Goal: Information Seeking & Learning: Learn about a topic

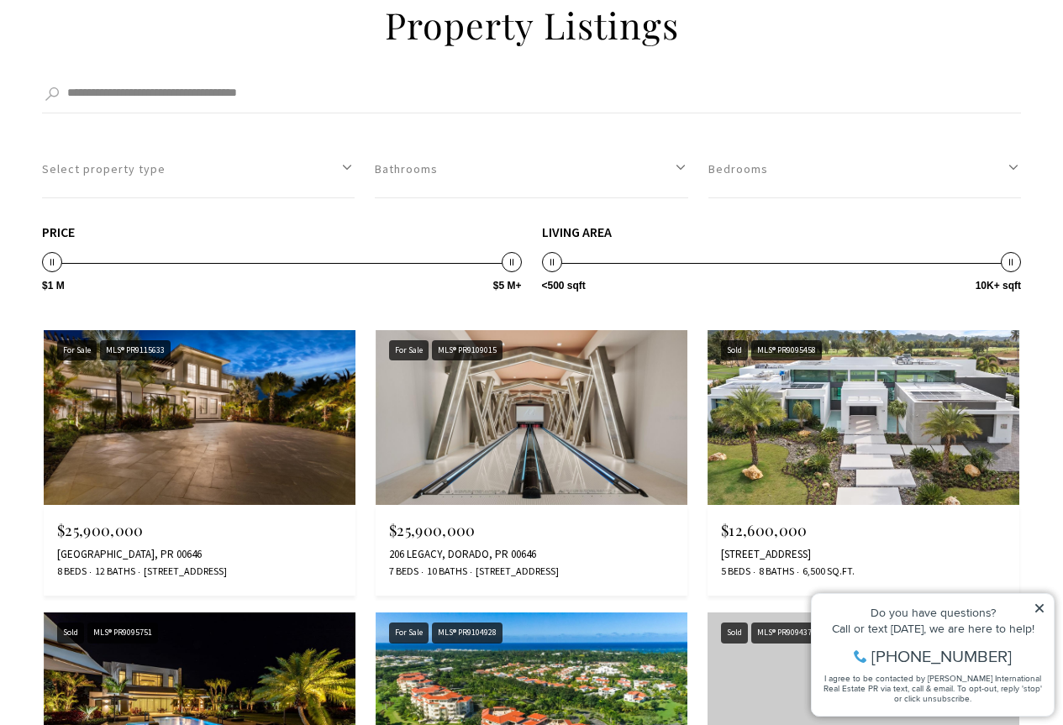
scroll to position [1680, 0]
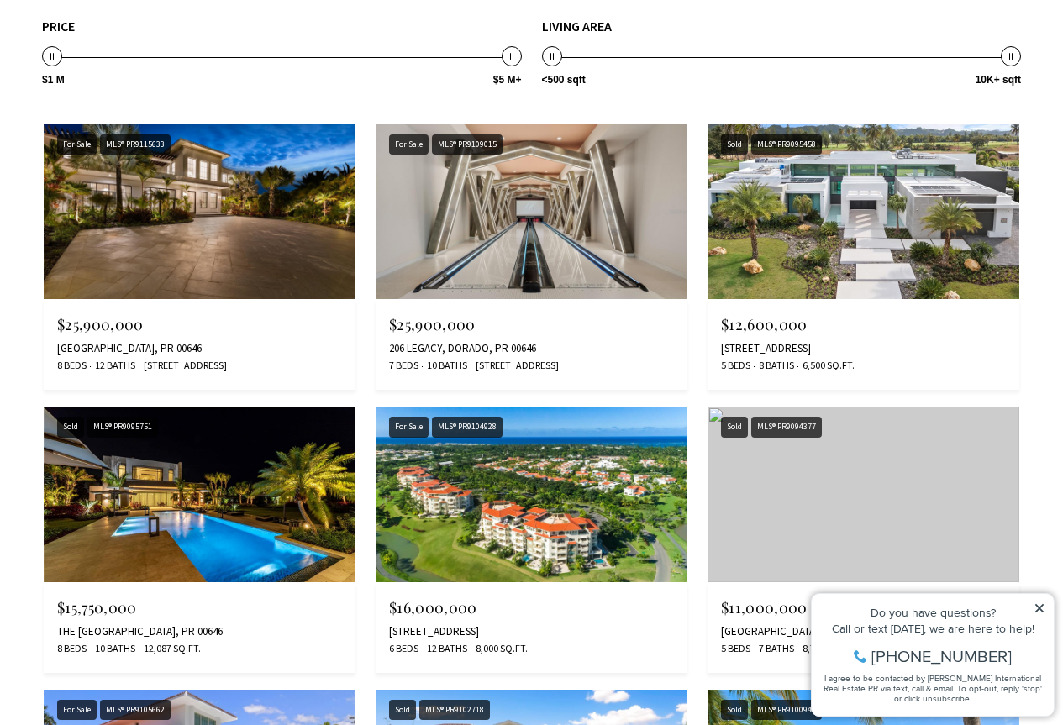
click at [508, 245] on img at bounding box center [532, 212] width 312 height 176
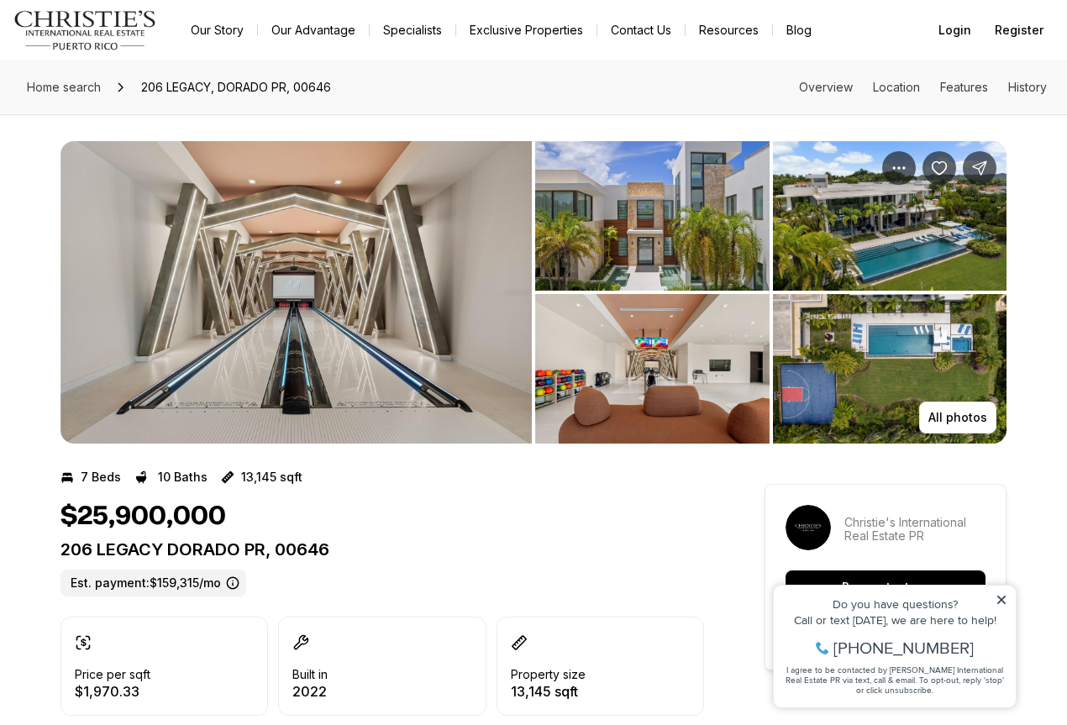
click at [1000, 596] on icon at bounding box center [1002, 600] width 12 height 12
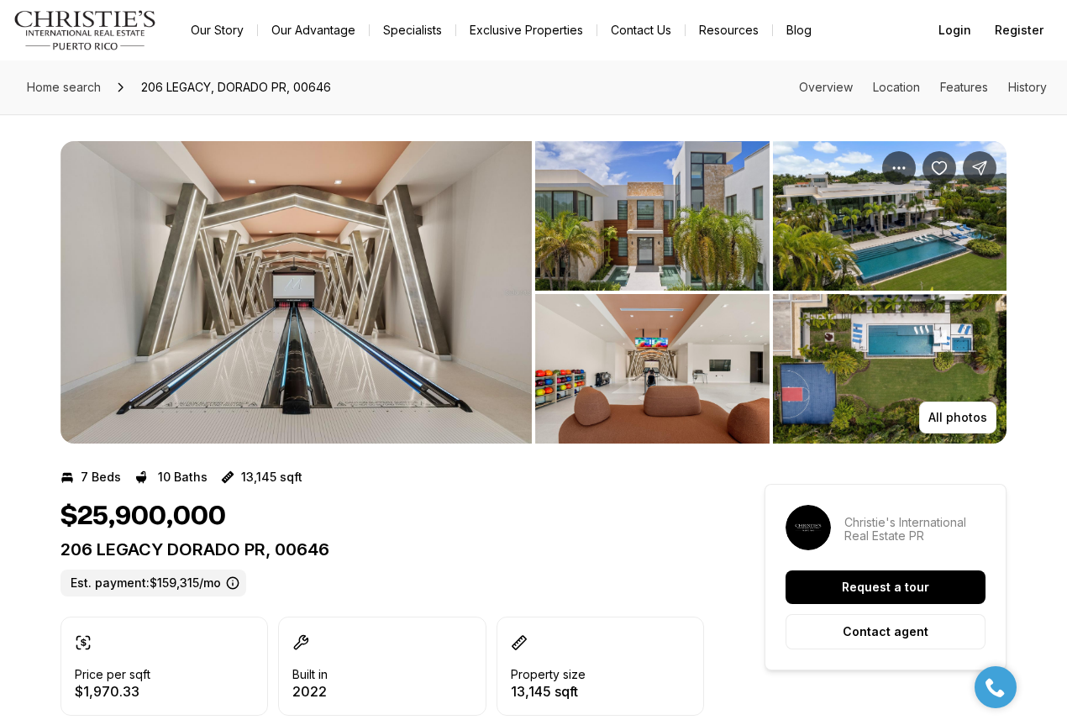
click at [314, 285] on img "View image gallery" at bounding box center [295, 292] width 471 height 302
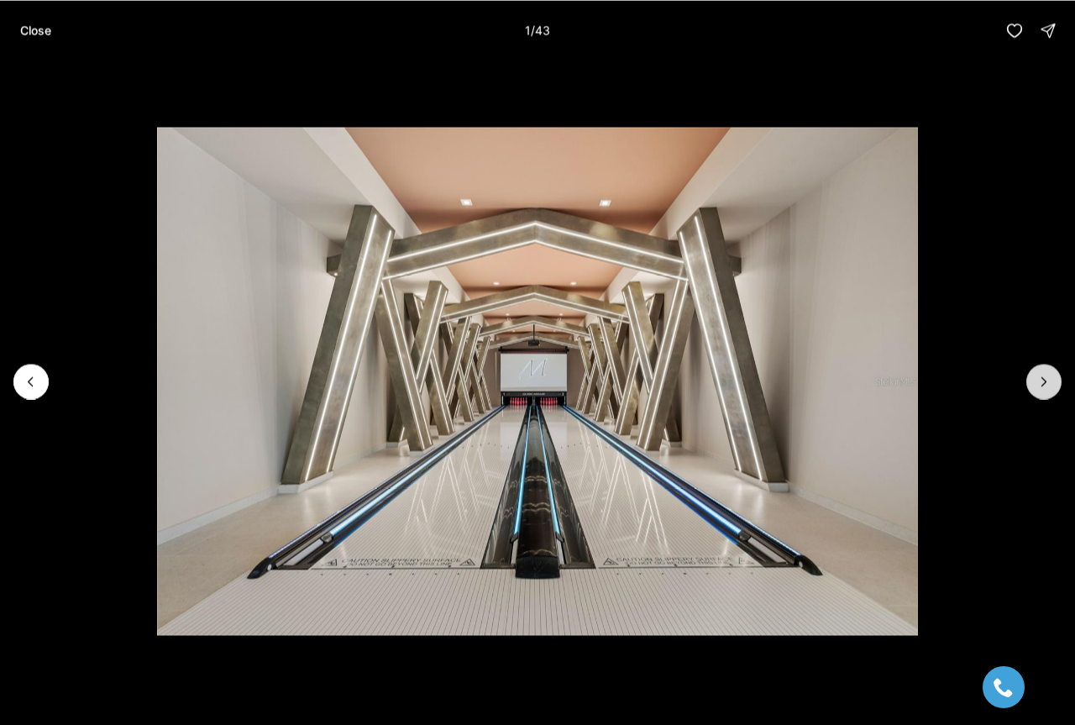
click at [1041, 387] on icon "Next slide" at bounding box center [1044, 381] width 17 height 17
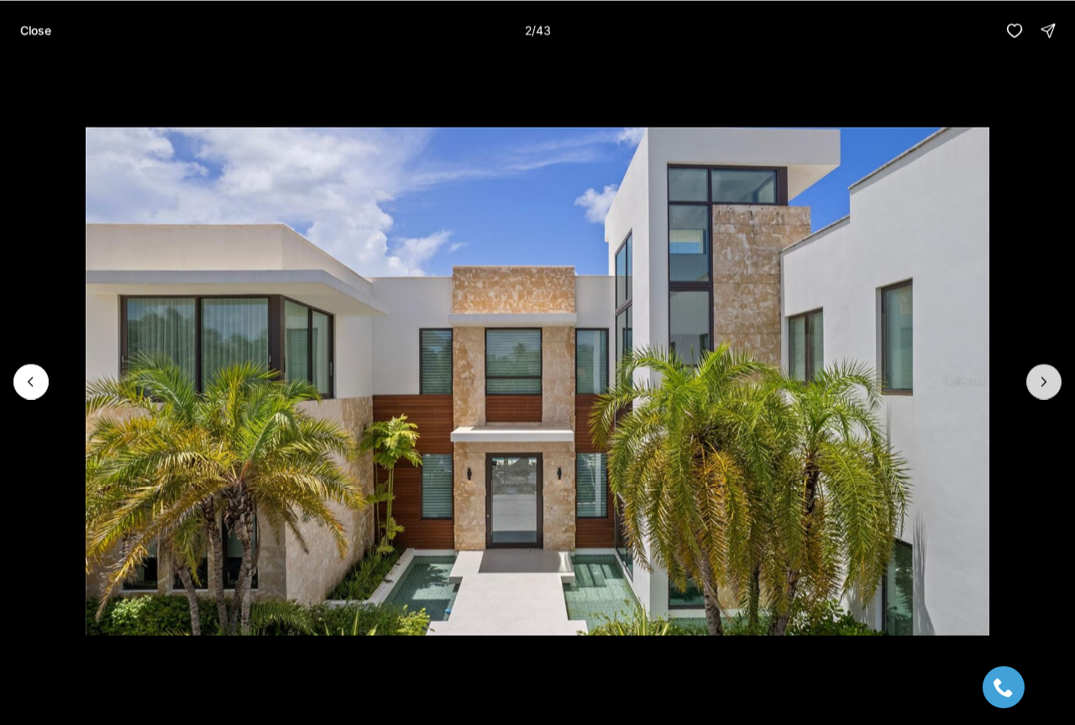
click at [1040, 387] on icon "Next slide" at bounding box center [1044, 381] width 17 height 17
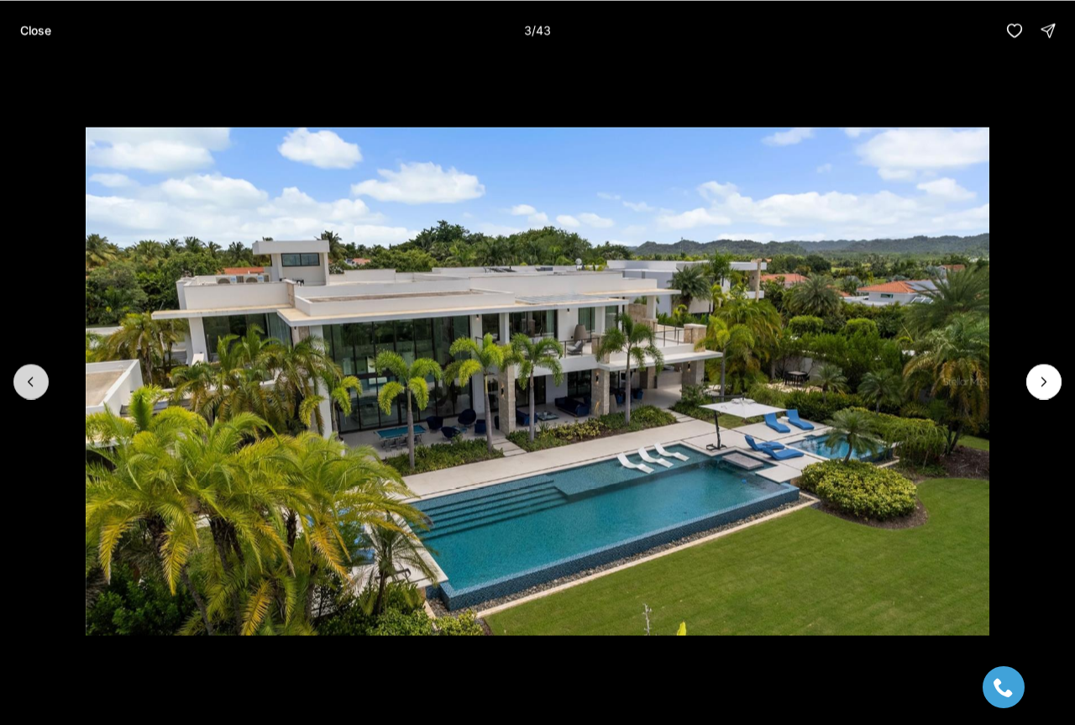
click at [41, 386] on button "Previous slide" at bounding box center [30, 381] width 35 height 35
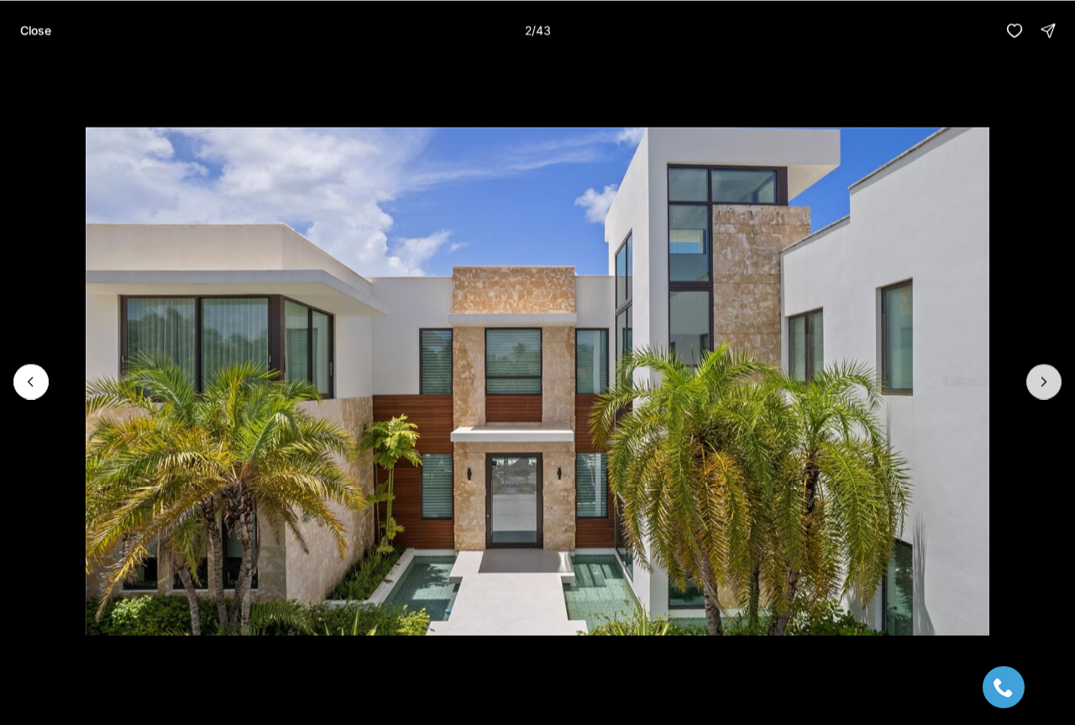
click at [1043, 381] on icon "Next slide" at bounding box center [1044, 381] width 17 height 17
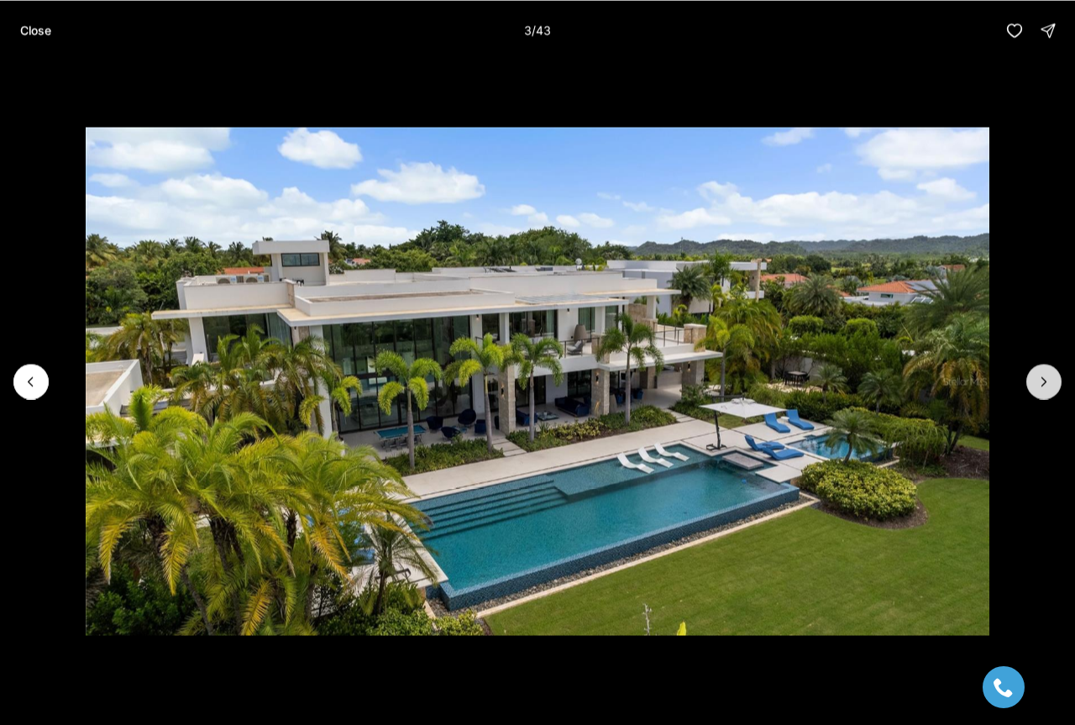
click at [1043, 381] on icon "Next slide" at bounding box center [1044, 381] width 17 height 17
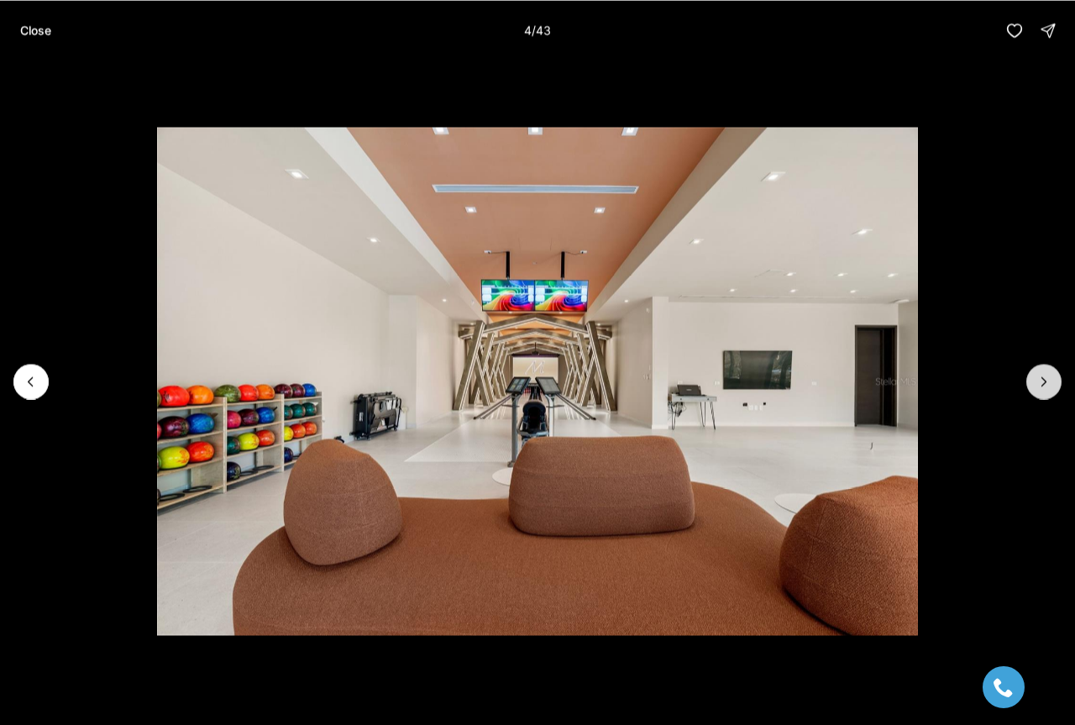
click at [1043, 381] on icon "Next slide" at bounding box center [1044, 381] width 17 height 17
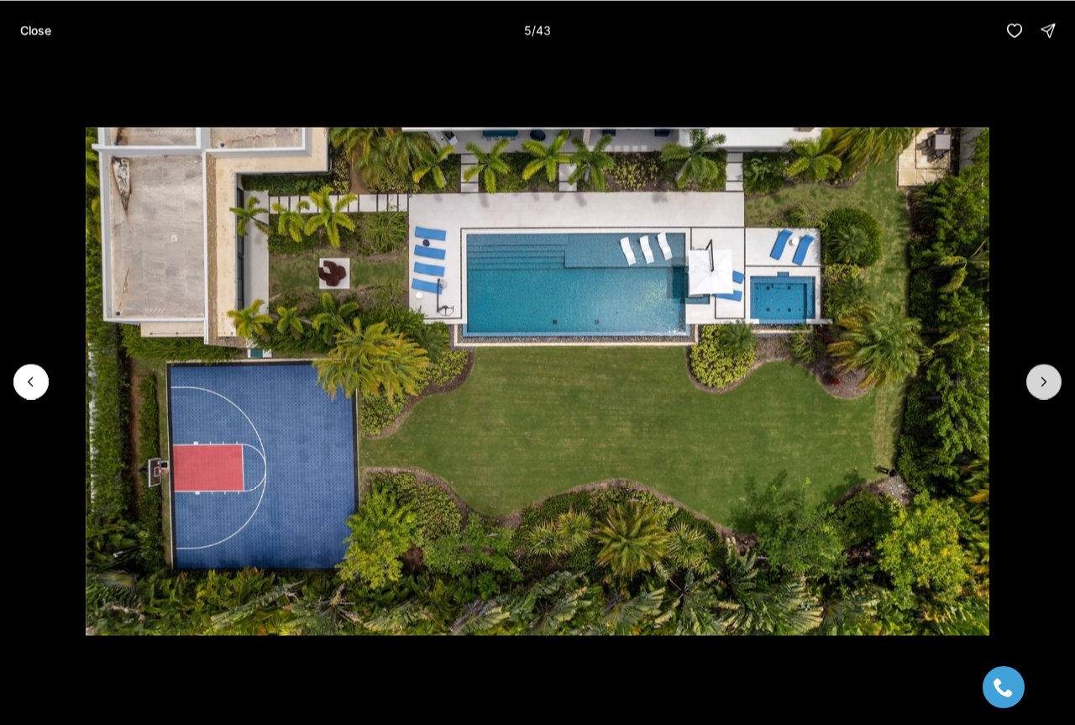
click at [1043, 381] on icon "Next slide" at bounding box center [1044, 381] width 17 height 17
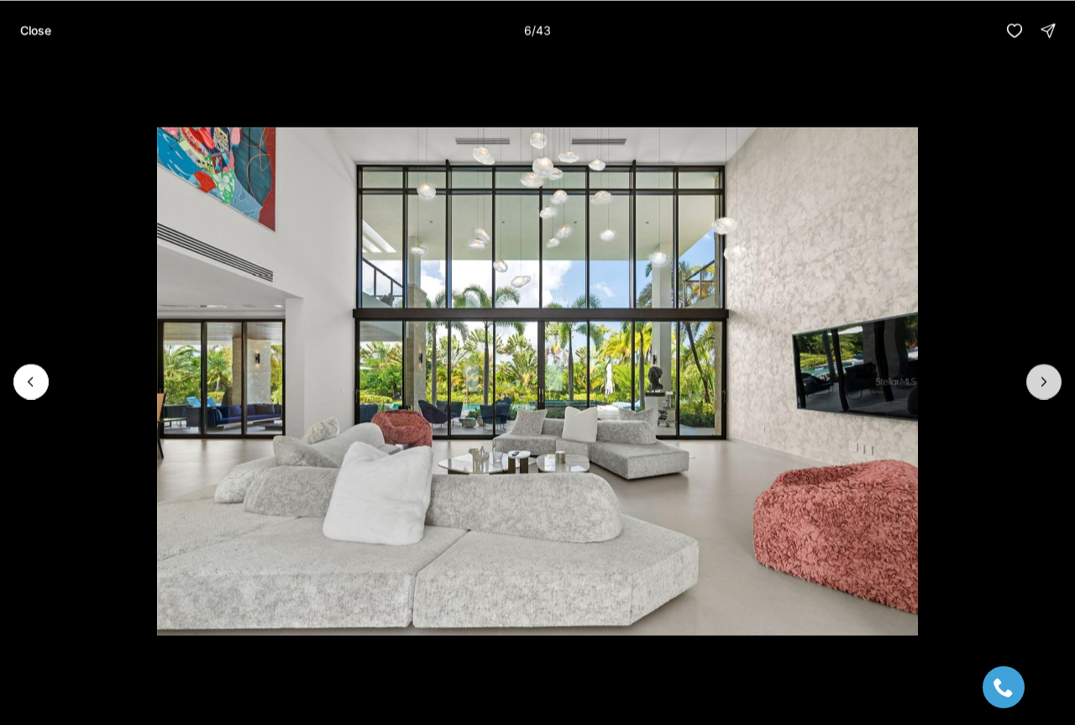
click at [1043, 381] on icon "Next slide" at bounding box center [1044, 381] width 17 height 17
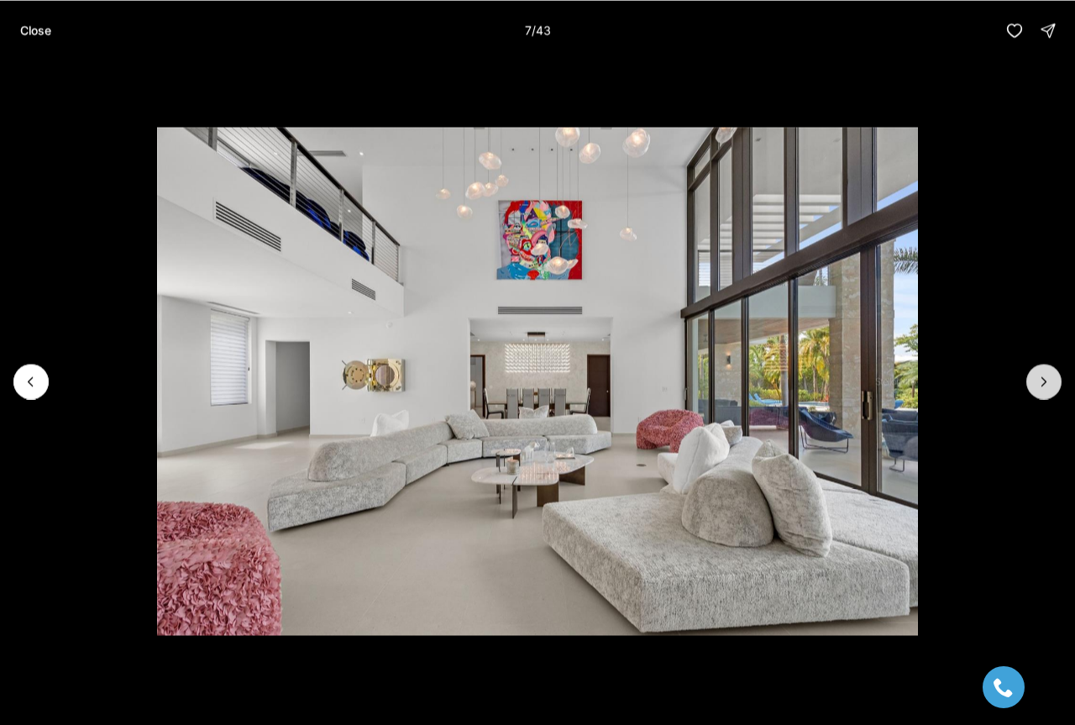
click at [1043, 381] on icon "Next slide" at bounding box center [1044, 381] width 17 height 17
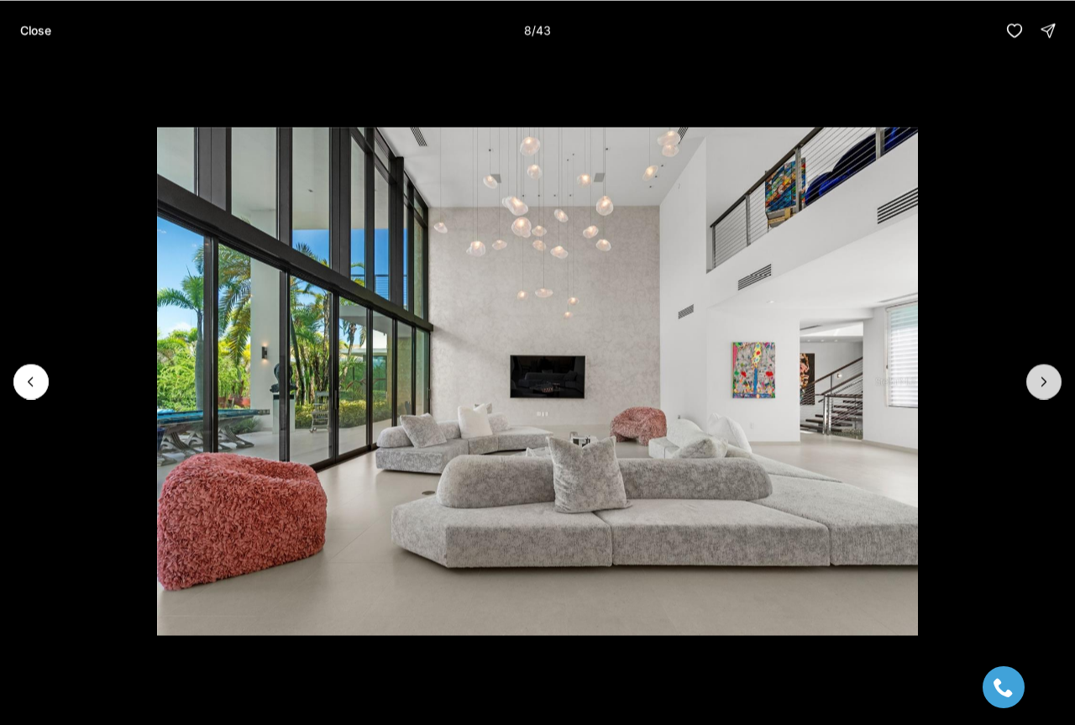
click at [1043, 381] on icon "Next slide" at bounding box center [1044, 381] width 17 height 17
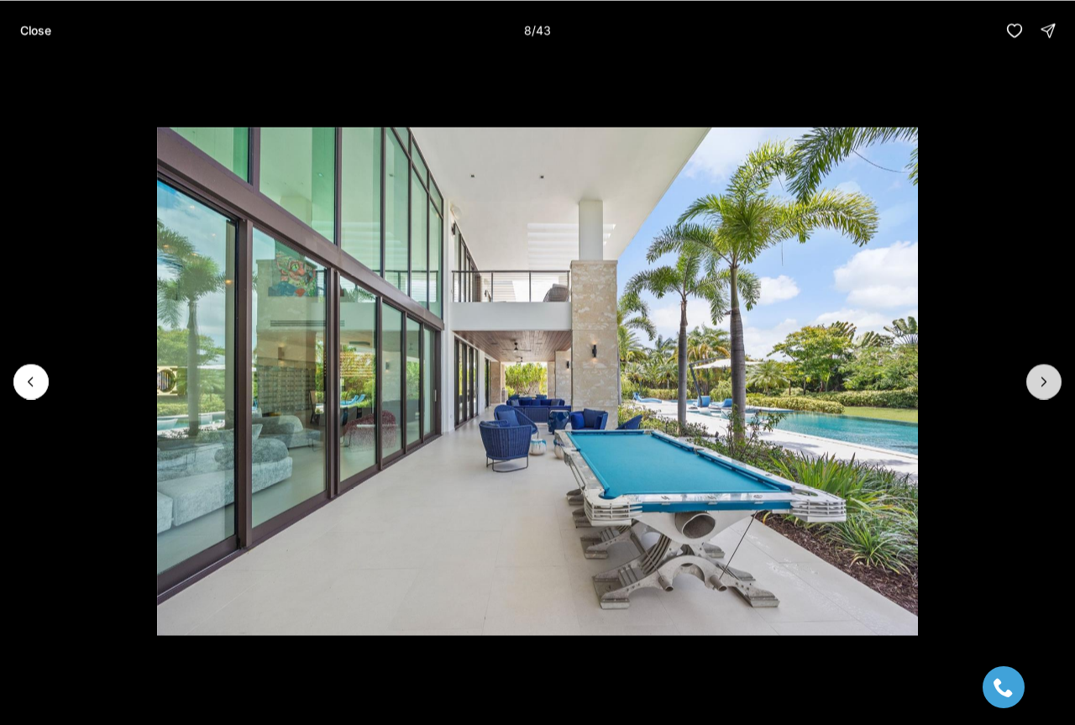
click at [1043, 381] on icon "Next slide" at bounding box center [1044, 381] width 17 height 17
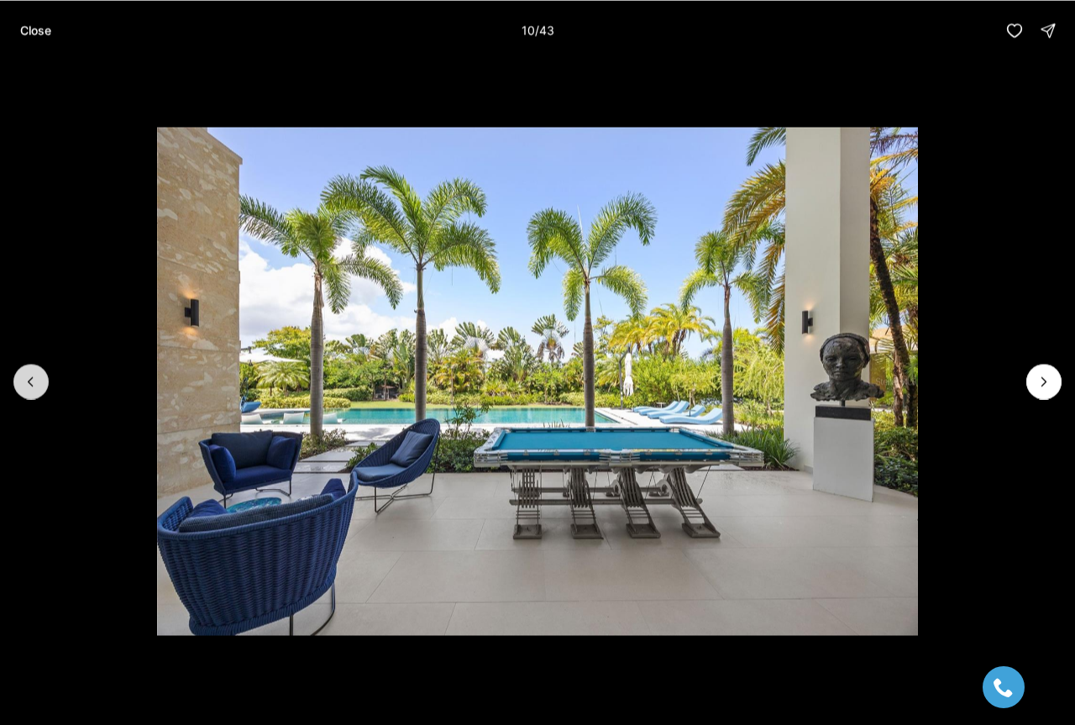
click at [39, 392] on button "Previous slide" at bounding box center [30, 381] width 35 height 35
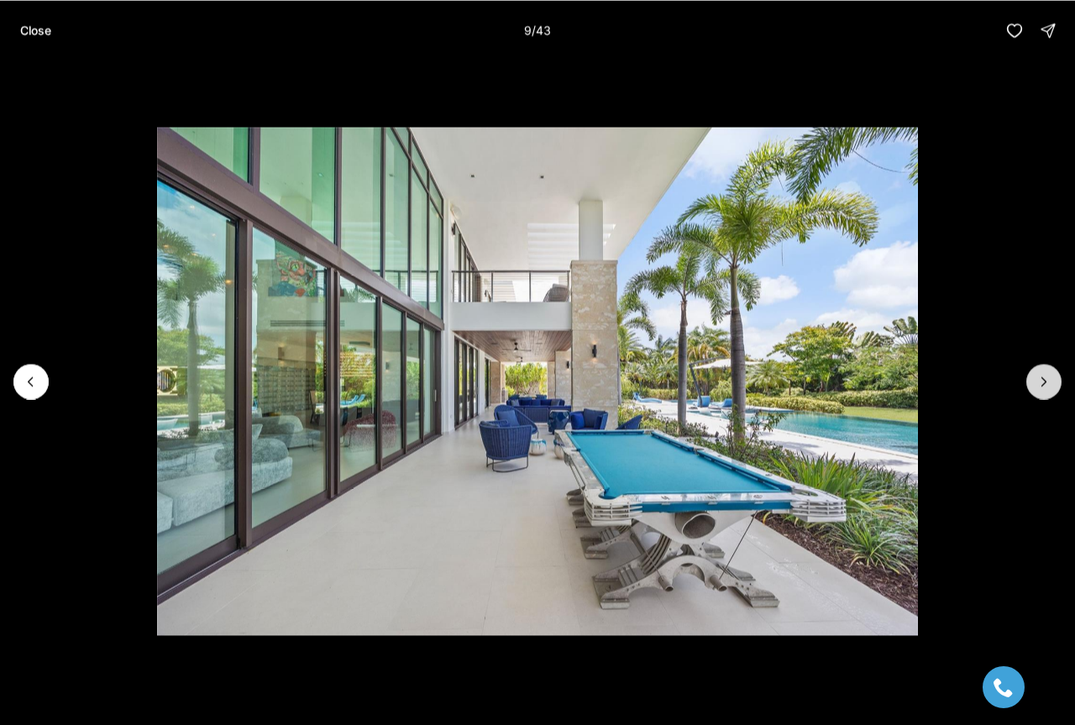
click at [1040, 383] on icon "Next slide" at bounding box center [1044, 381] width 17 height 17
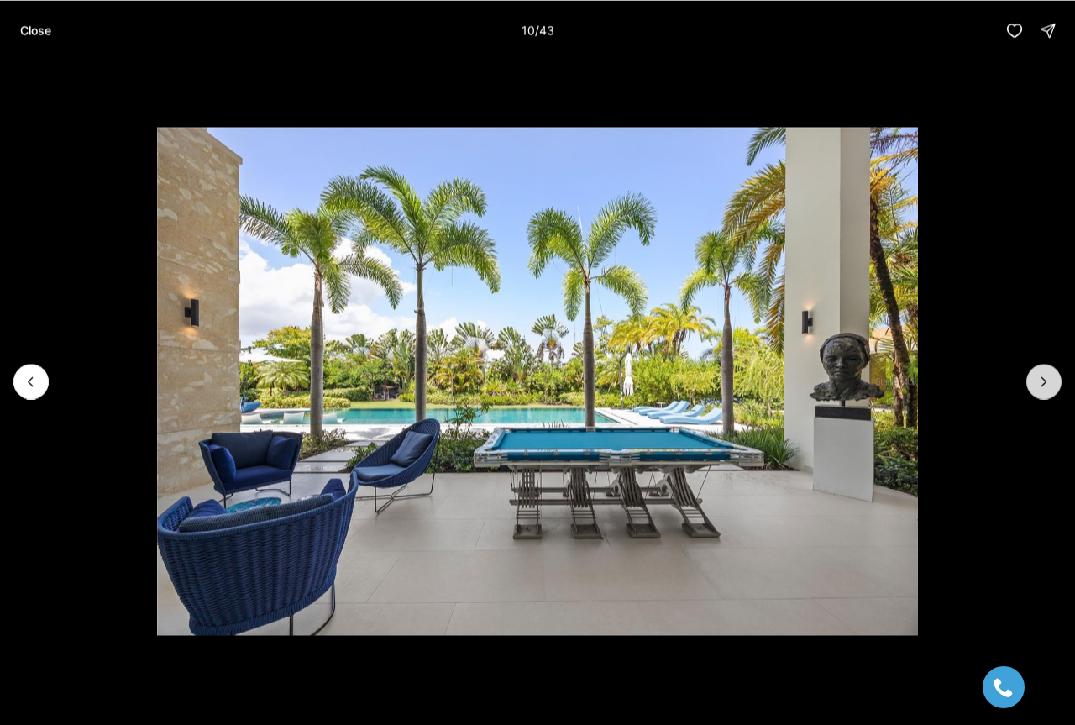
click at [1040, 383] on icon "Next slide" at bounding box center [1044, 381] width 17 height 17
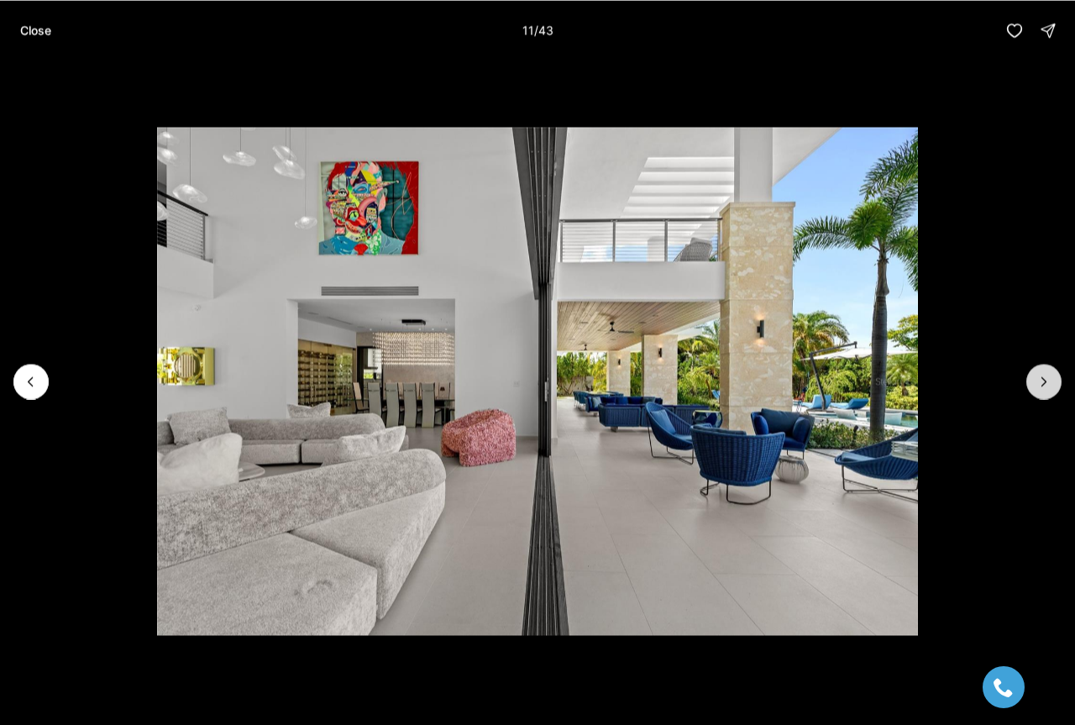
click at [1040, 383] on icon "Next slide" at bounding box center [1044, 381] width 17 height 17
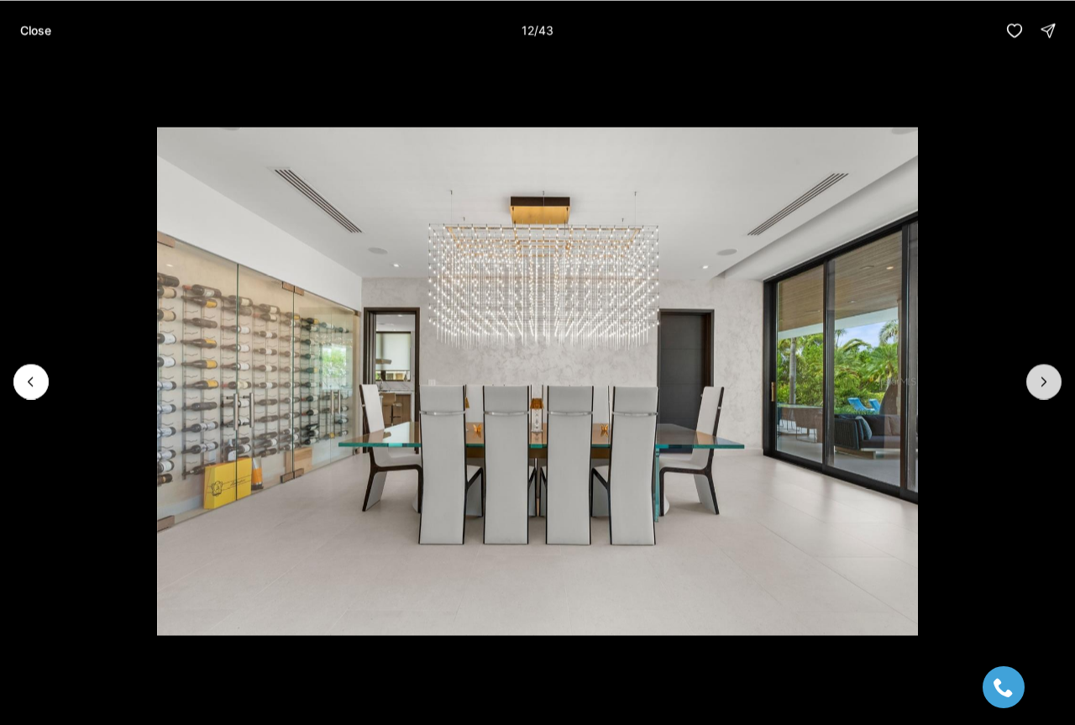
click at [1040, 383] on icon "Next slide" at bounding box center [1044, 381] width 17 height 17
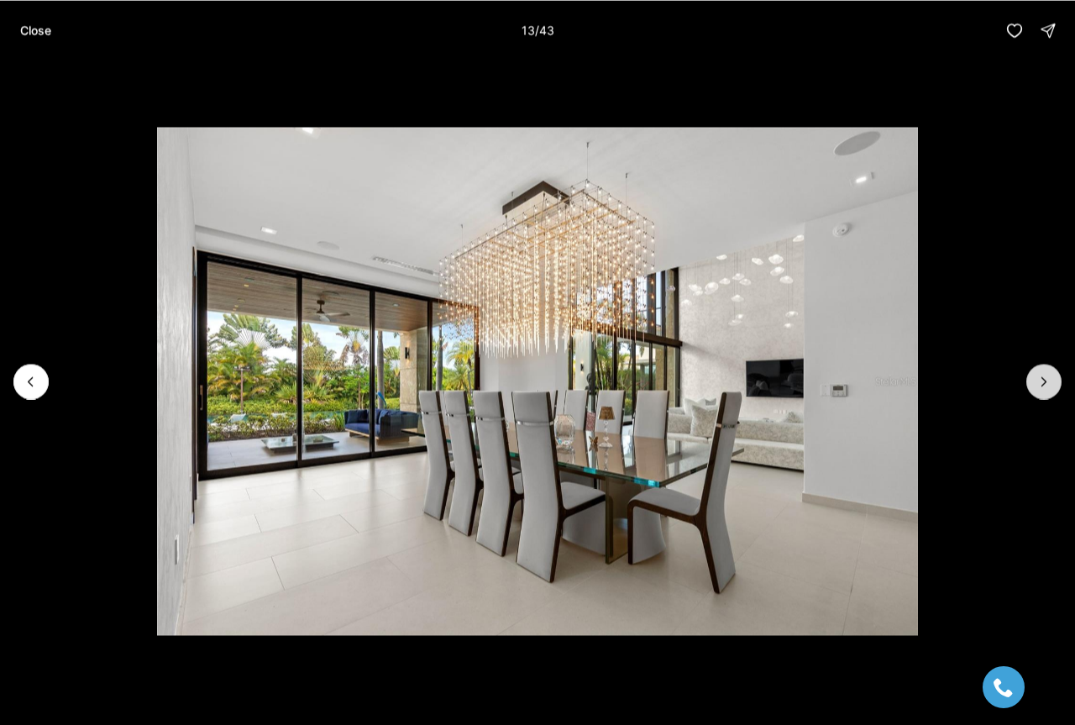
click at [1040, 383] on icon "Next slide" at bounding box center [1044, 381] width 17 height 17
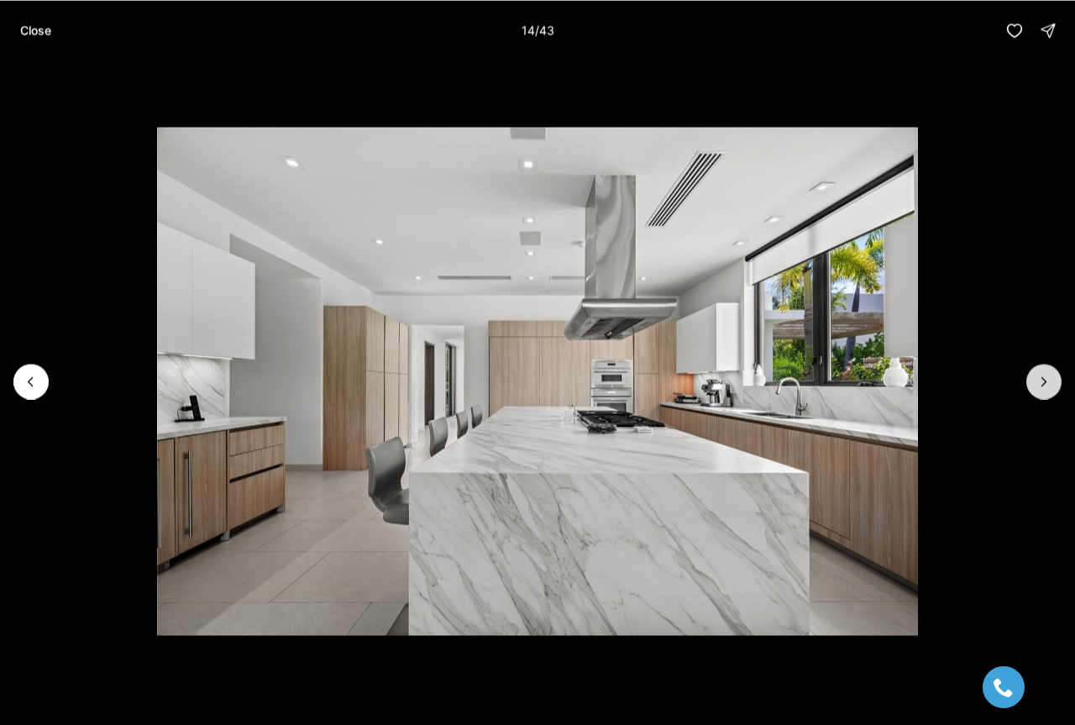
click at [1040, 383] on icon "Next slide" at bounding box center [1044, 381] width 17 height 17
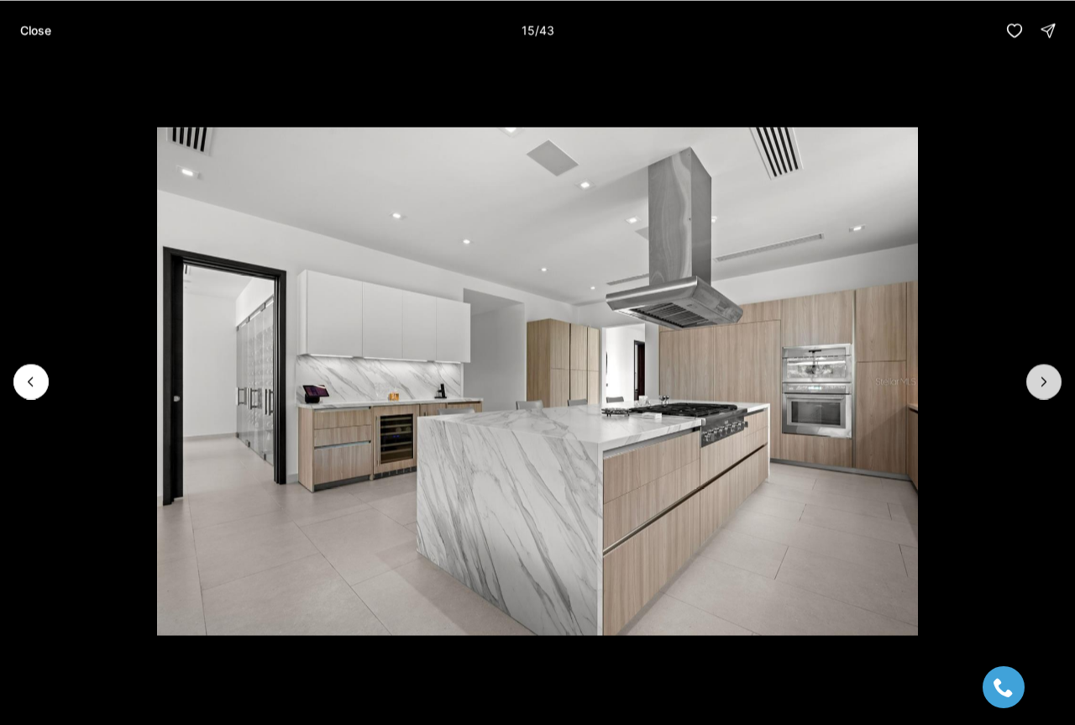
click at [1040, 383] on icon "Next slide" at bounding box center [1044, 381] width 17 height 17
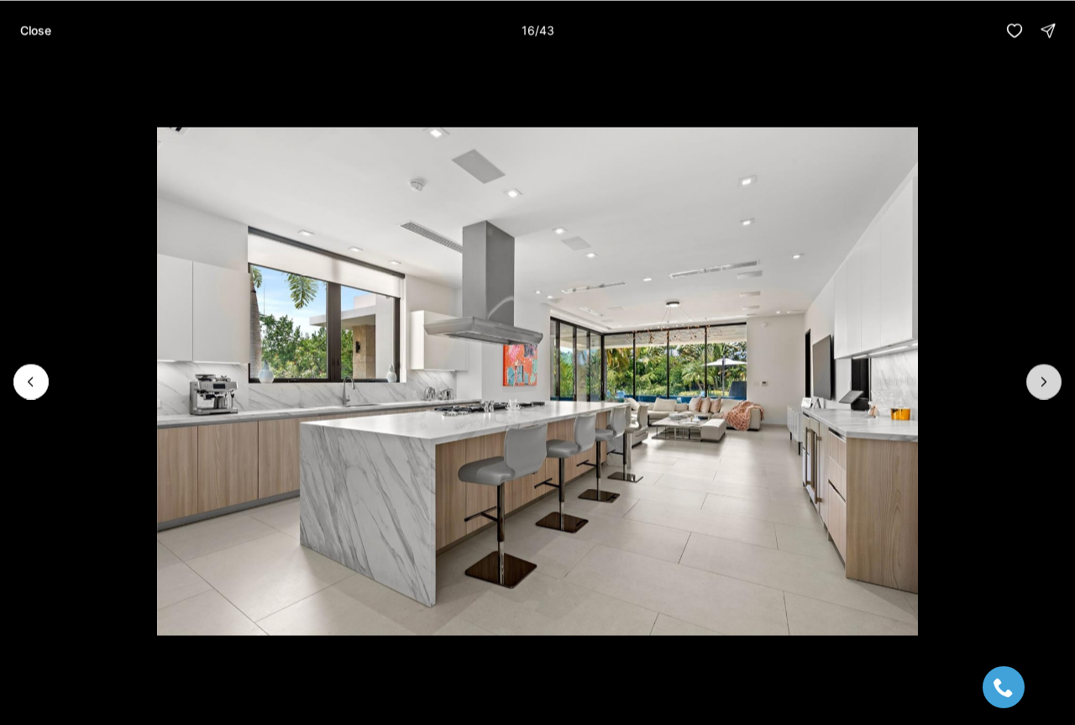
click at [1040, 383] on icon "Next slide" at bounding box center [1044, 381] width 17 height 17
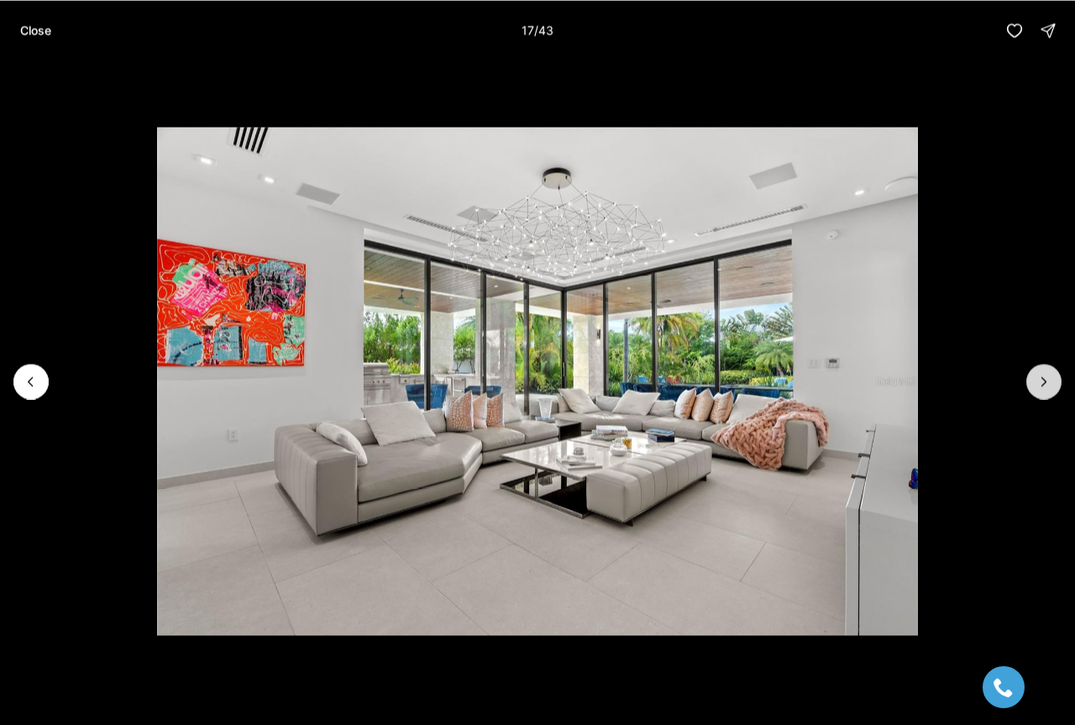
click at [1040, 383] on icon "Next slide" at bounding box center [1044, 381] width 17 height 17
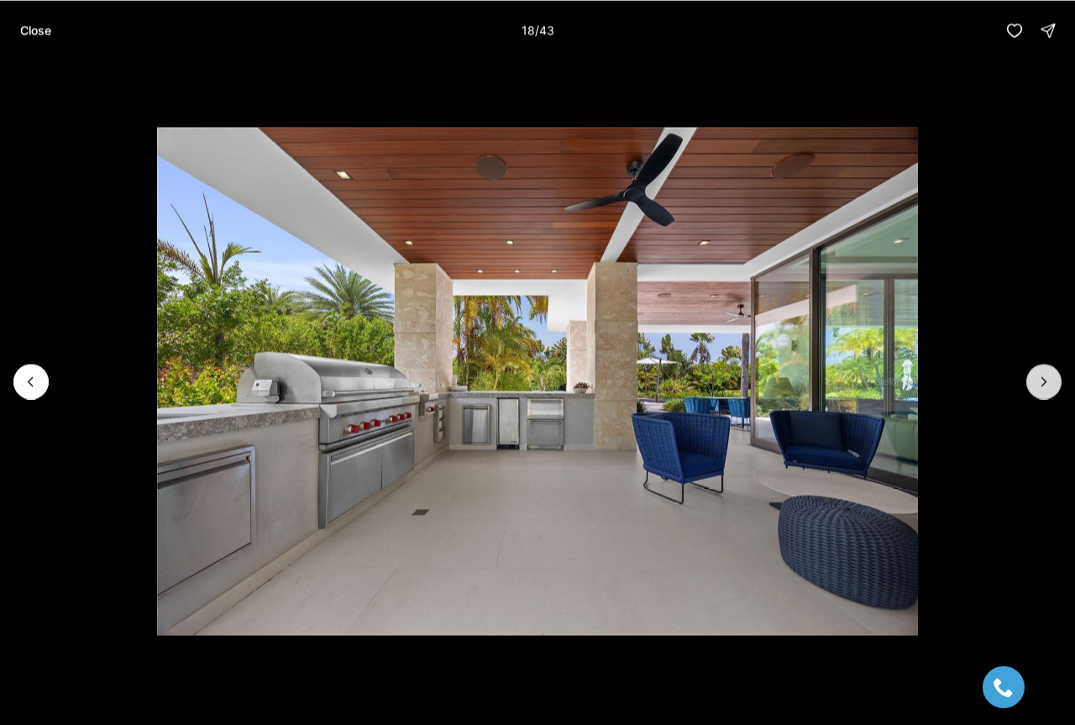
click at [1040, 383] on icon "Next slide" at bounding box center [1044, 381] width 17 height 17
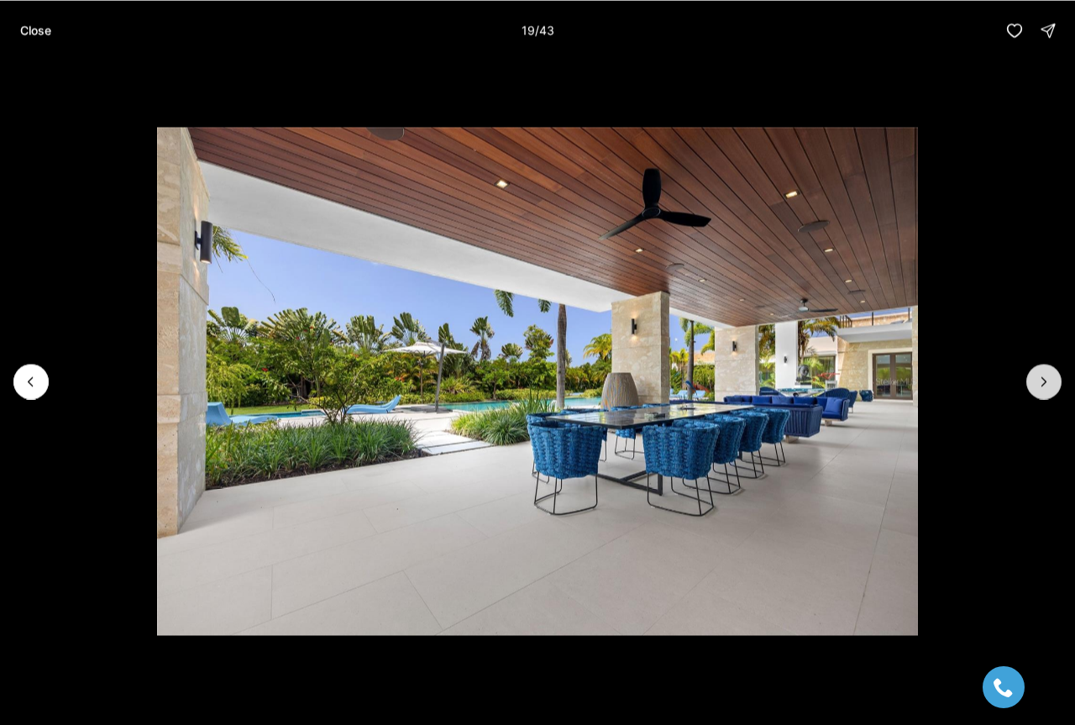
click at [1040, 383] on icon "Next slide" at bounding box center [1044, 381] width 17 height 17
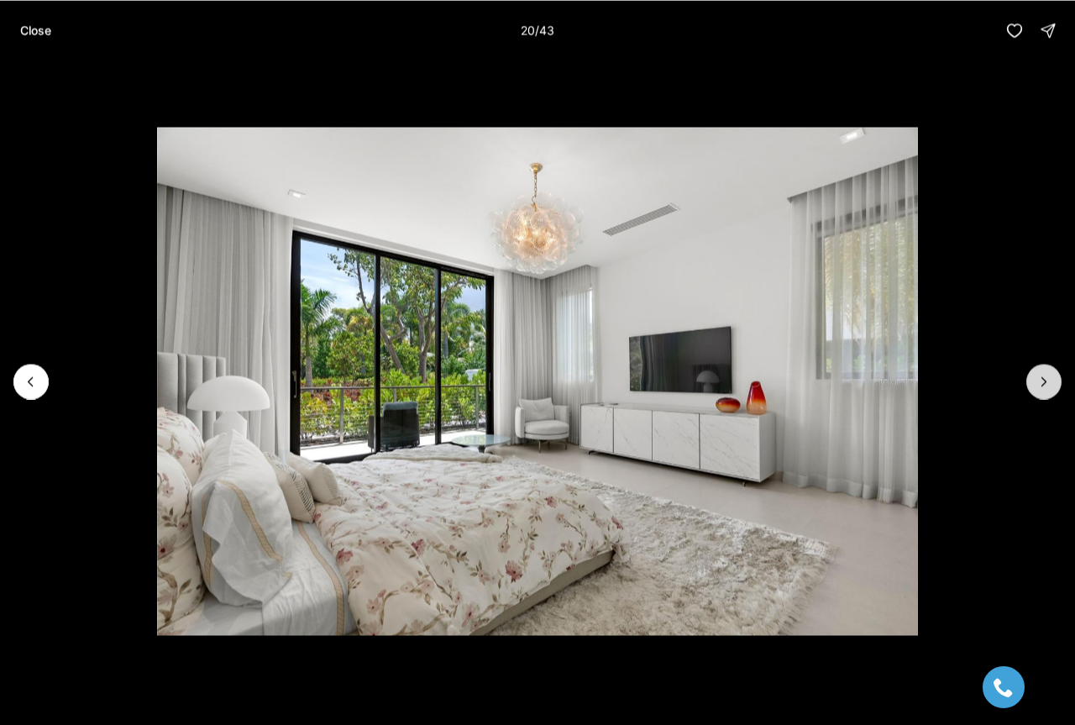
click at [1040, 383] on icon "Next slide" at bounding box center [1044, 381] width 17 height 17
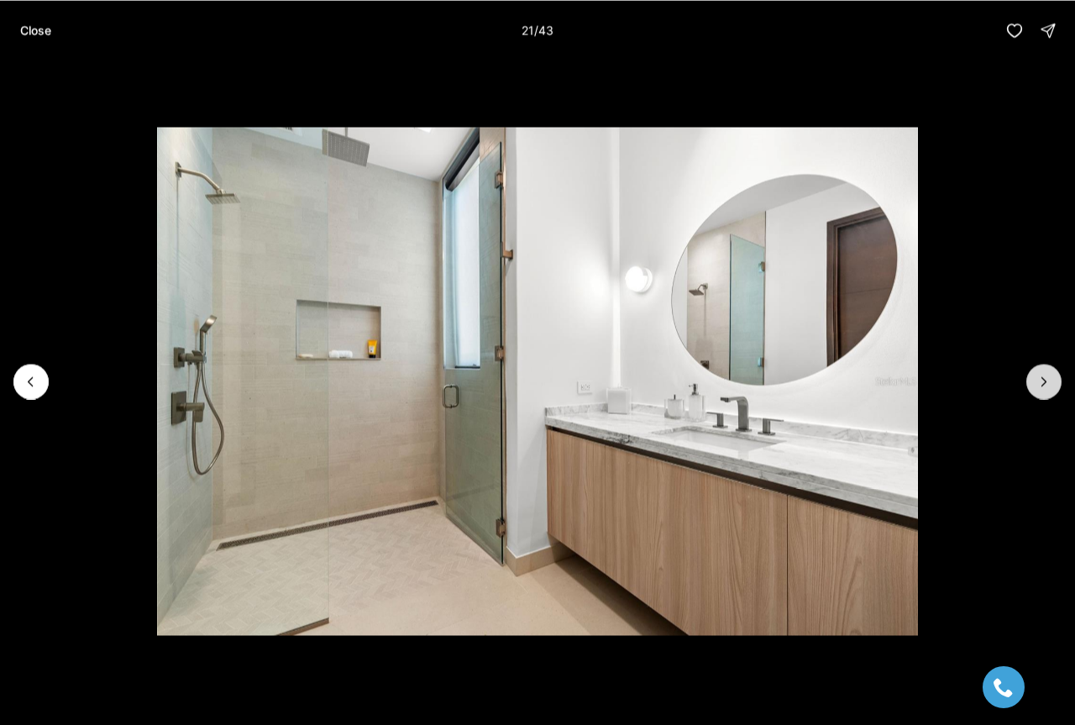
click at [1038, 380] on icon "Next slide" at bounding box center [1044, 381] width 17 height 17
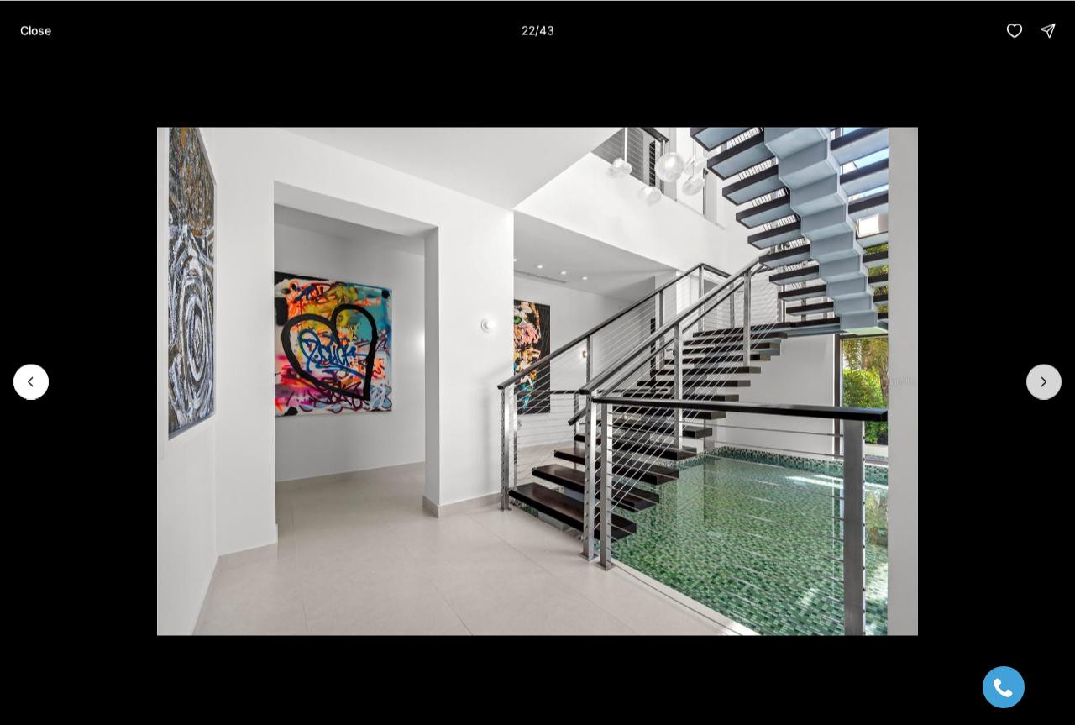
click at [1038, 380] on icon "Next slide" at bounding box center [1044, 381] width 17 height 17
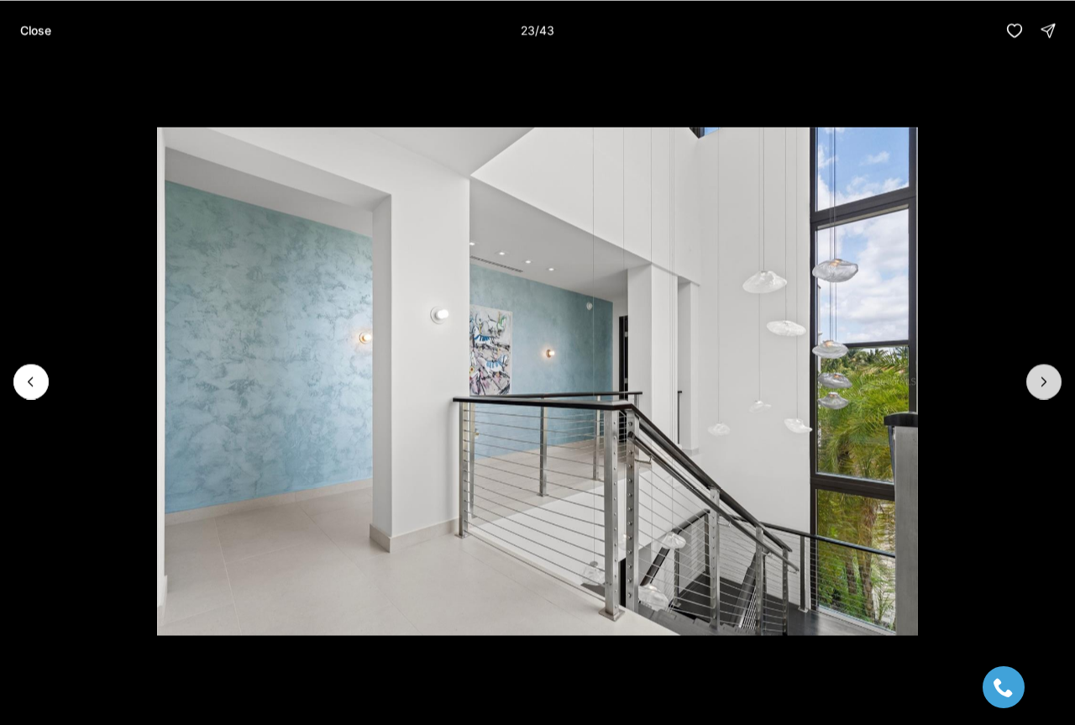
click at [1038, 380] on icon "Next slide" at bounding box center [1044, 381] width 17 height 17
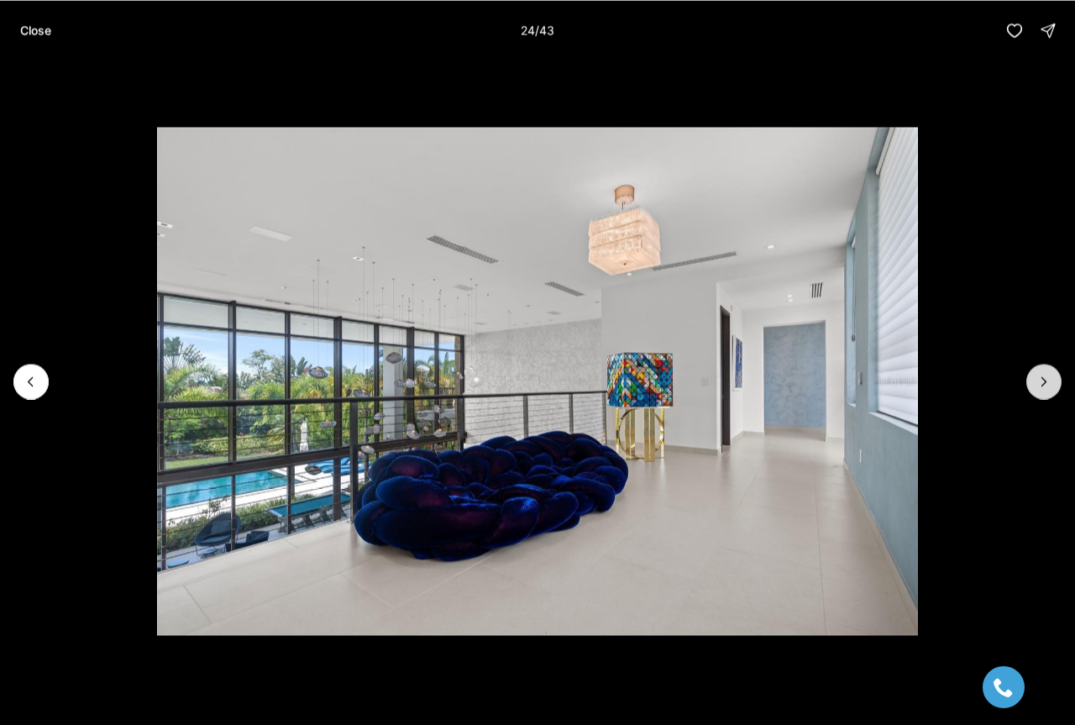
click at [1038, 380] on icon "Next slide" at bounding box center [1044, 381] width 17 height 17
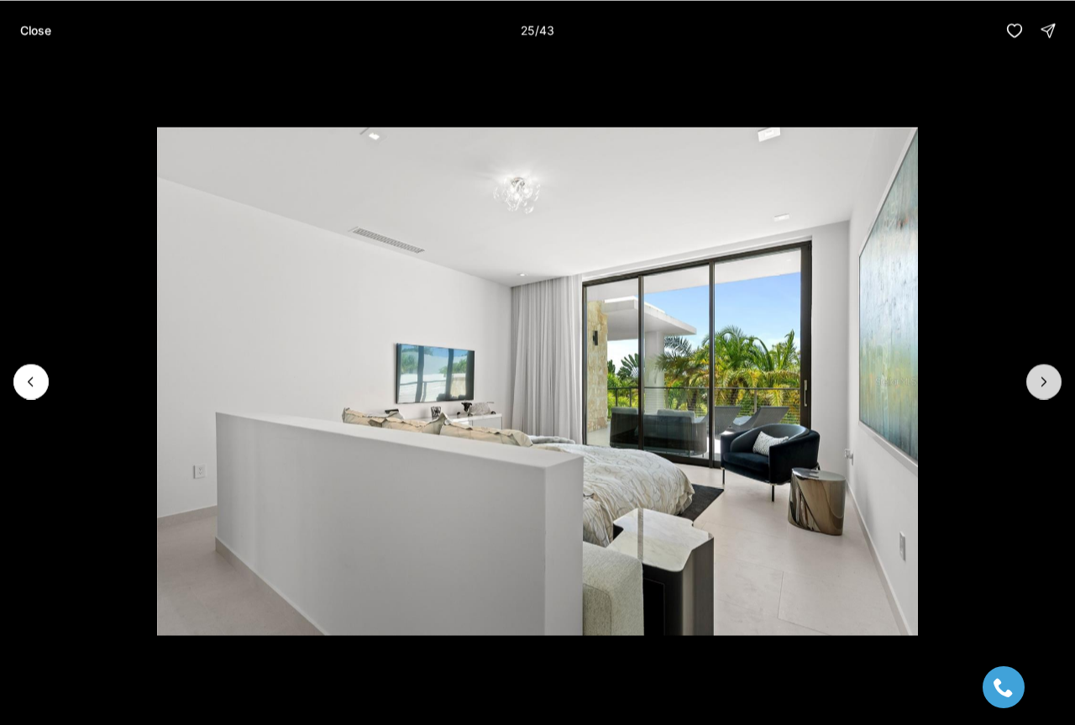
click at [1038, 380] on icon "Next slide" at bounding box center [1044, 381] width 17 height 17
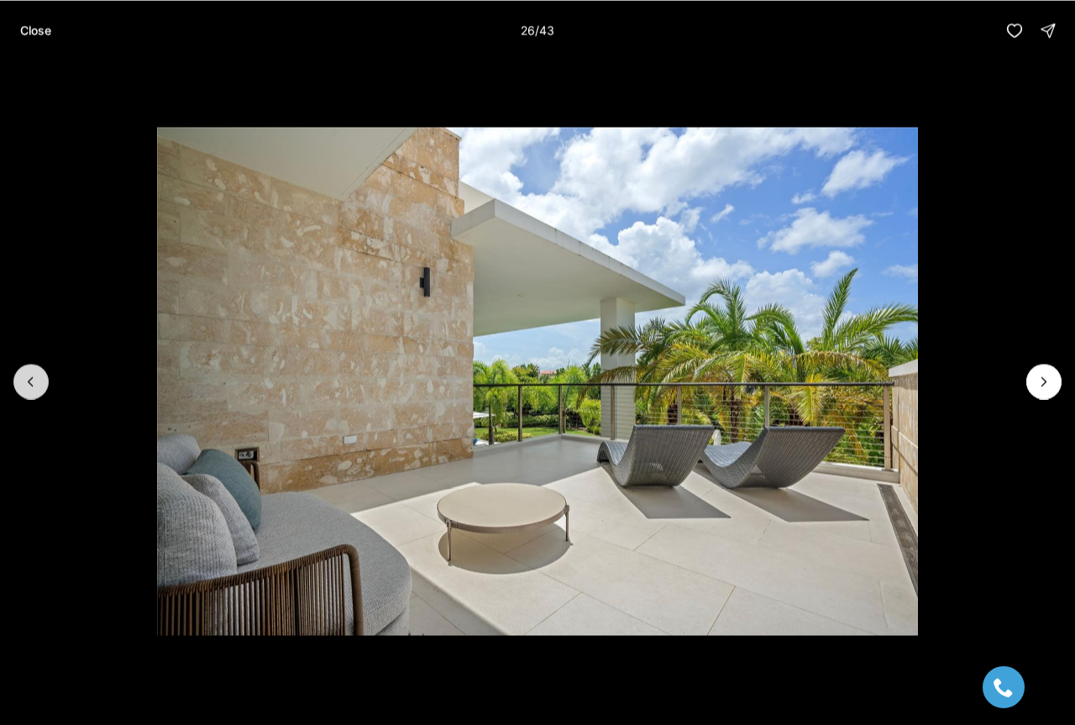
click at [30, 381] on icon "Previous slide" at bounding box center [31, 381] width 17 height 17
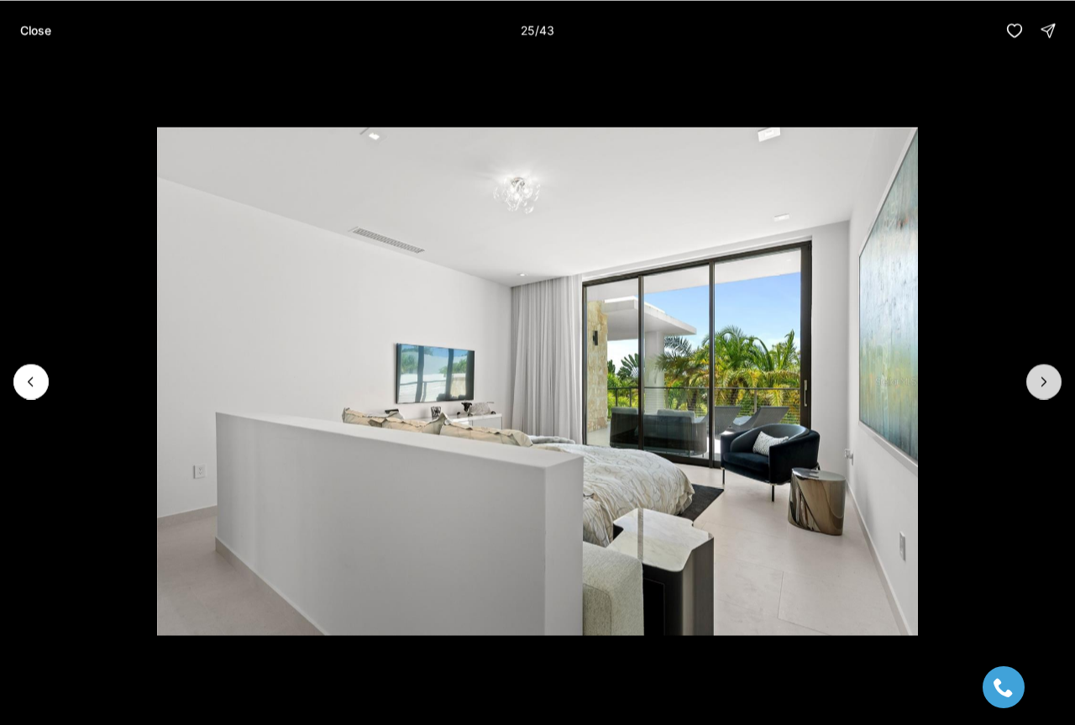
click at [1050, 388] on icon "Next slide" at bounding box center [1044, 381] width 17 height 17
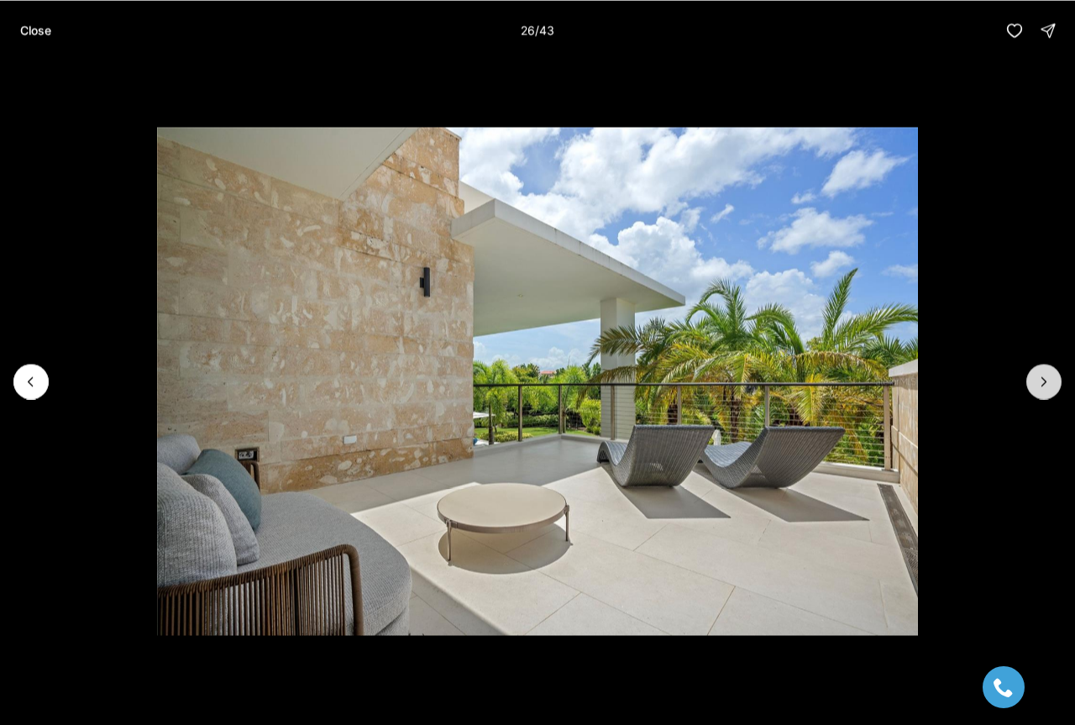
click at [1050, 388] on icon "Next slide" at bounding box center [1044, 381] width 17 height 17
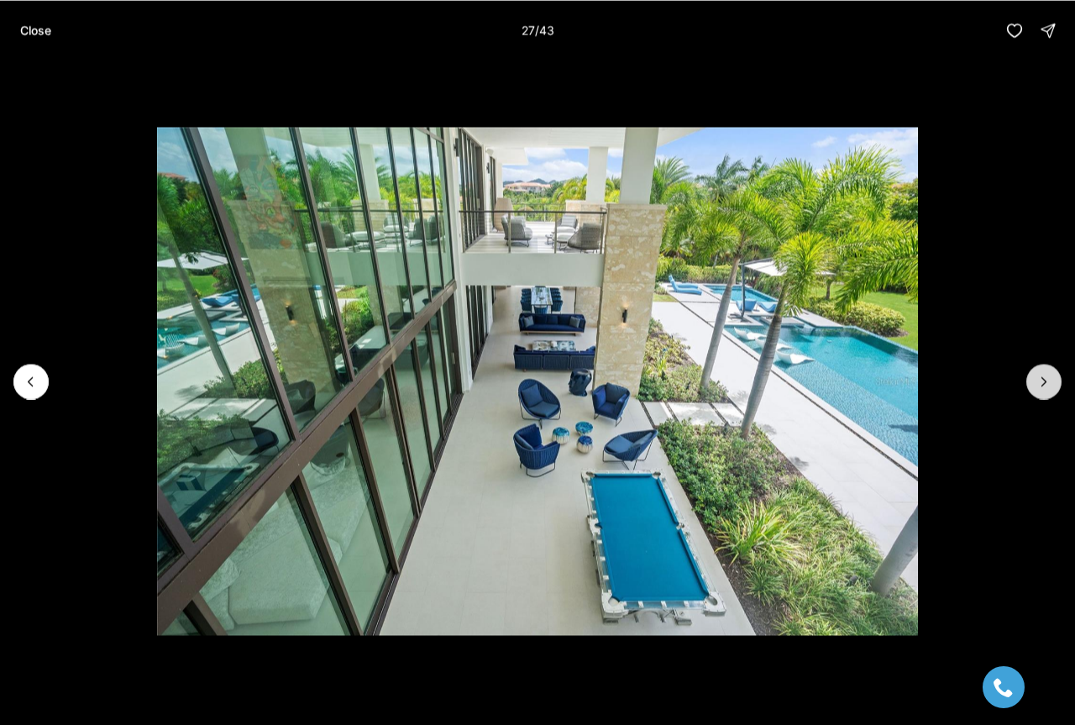
click at [1050, 388] on icon "Next slide" at bounding box center [1044, 381] width 17 height 17
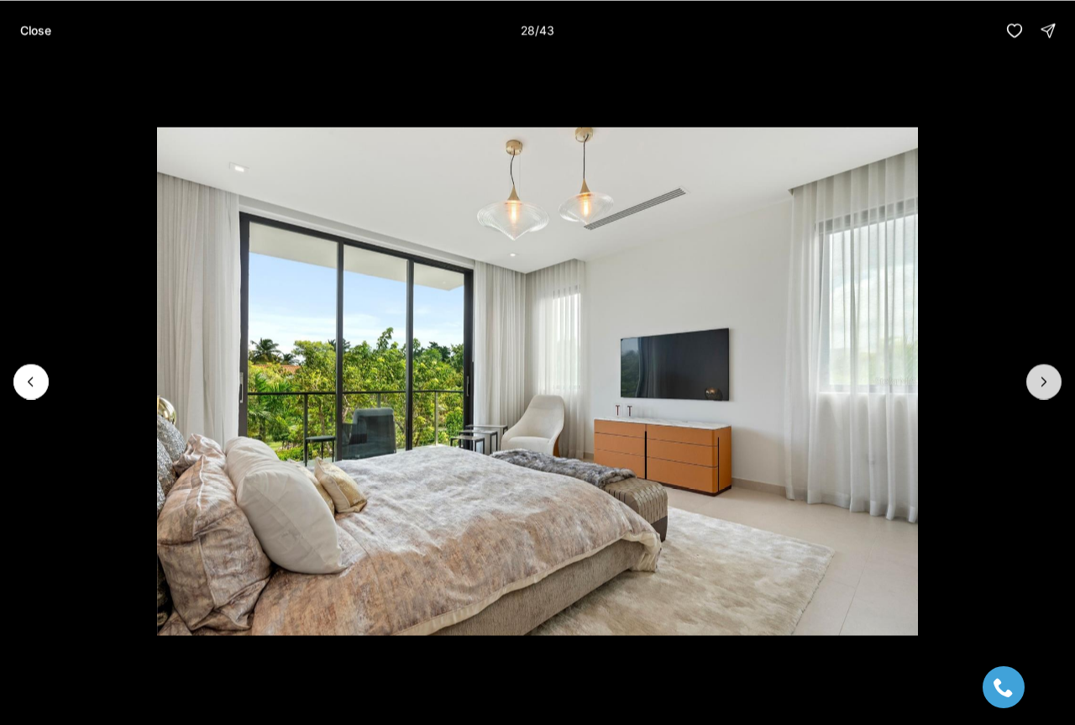
click at [1050, 388] on icon "Next slide" at bounding box center [1044, 381] width 17 height 17
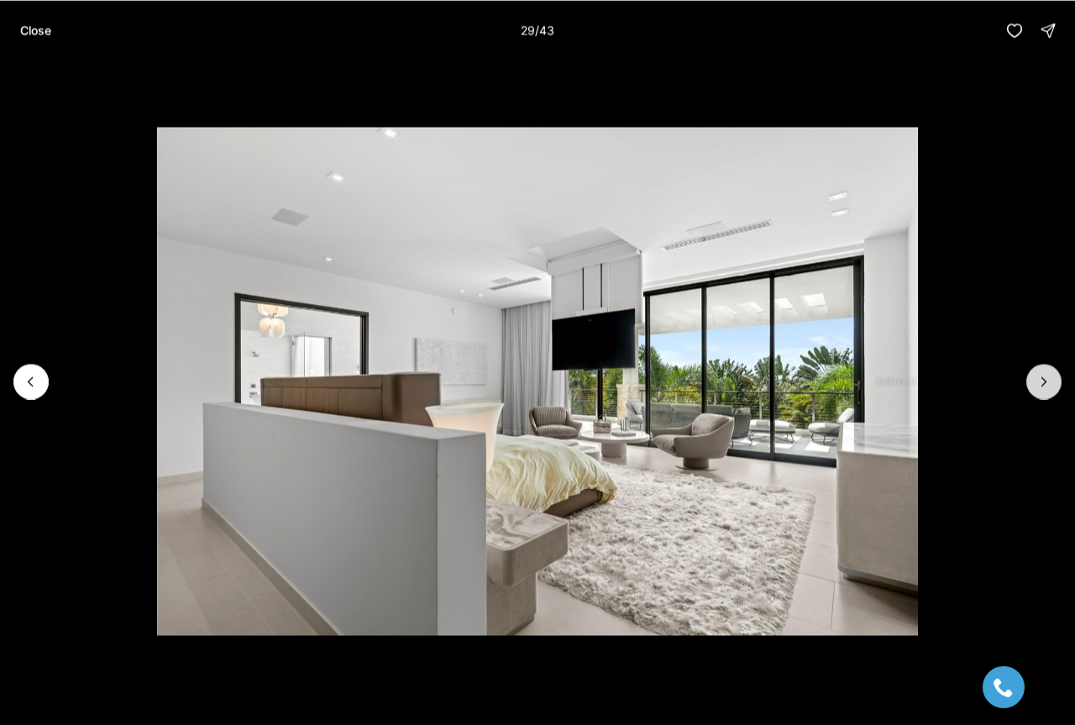
click at [1050, 388] on icon "Next slide" at bounding box center [1044, 381] width 17 height 17
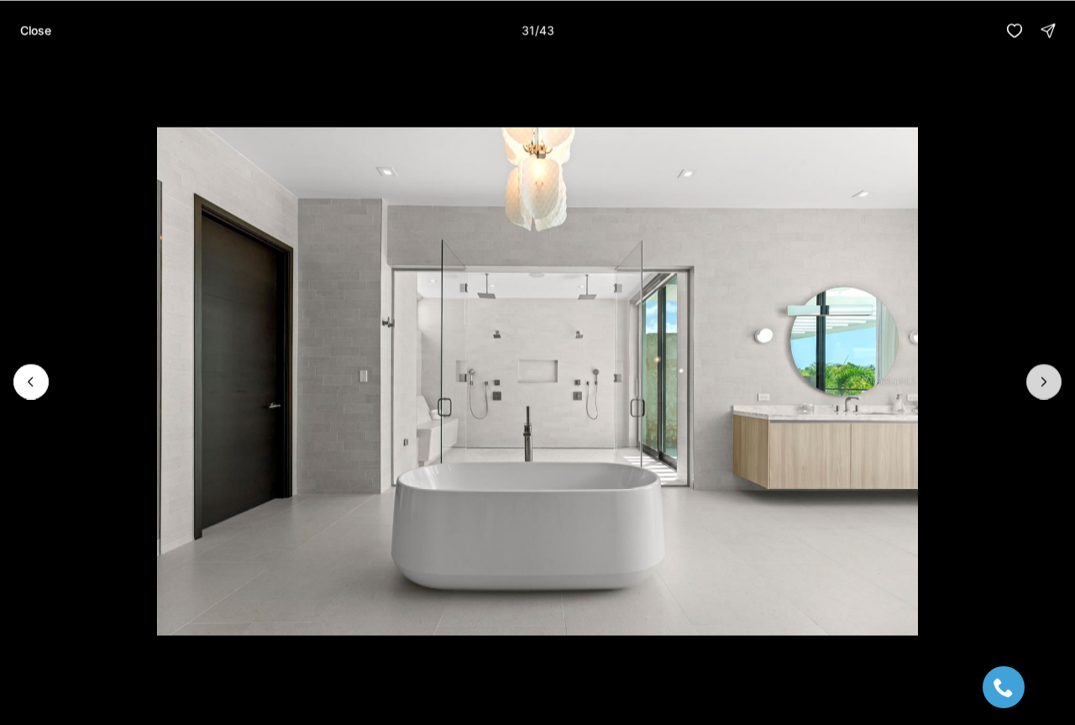
click at [1050, 388] on icon "Next slide" at bounding box center [1044, 381] width 17 height 17
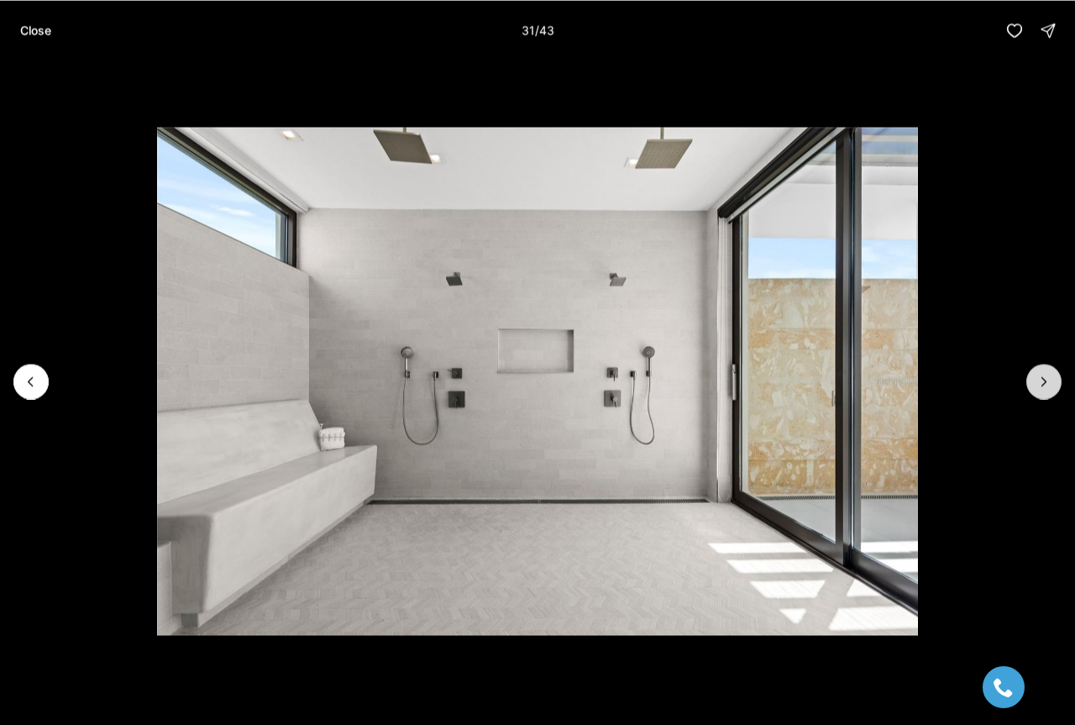
click at [1050, 388] on icon "Next slide" at bounding box center [1044, 381] width 17 height 17
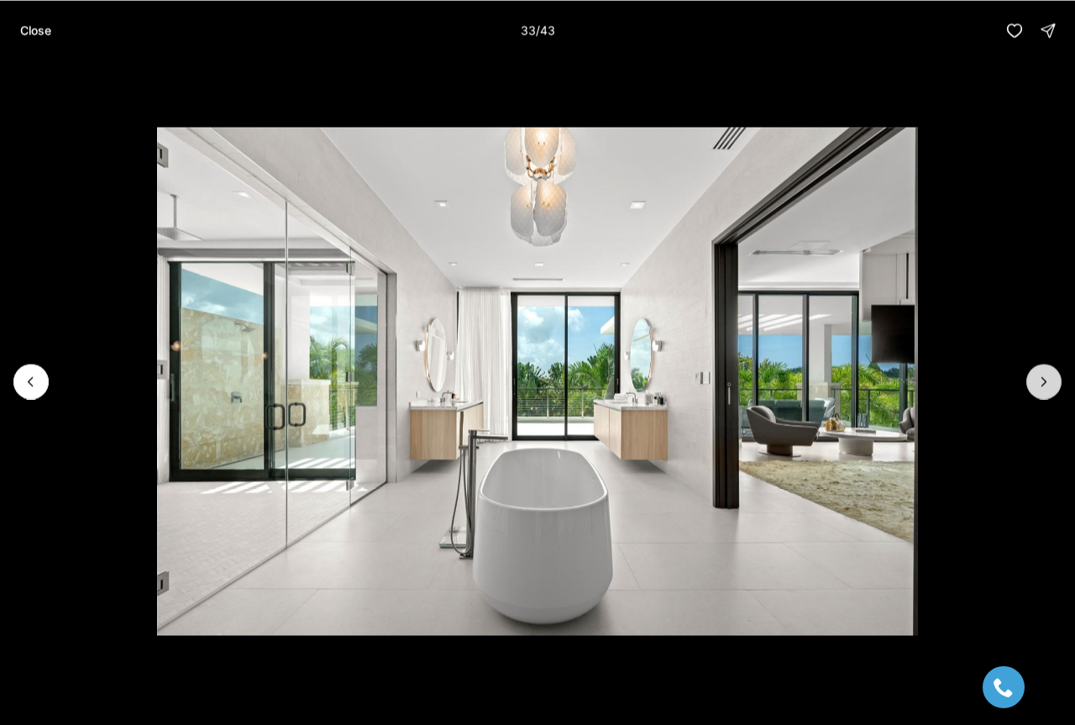
click at [1050, 388] on icon "Next slide" at bounding box center [1044, 381] width 17 height 17
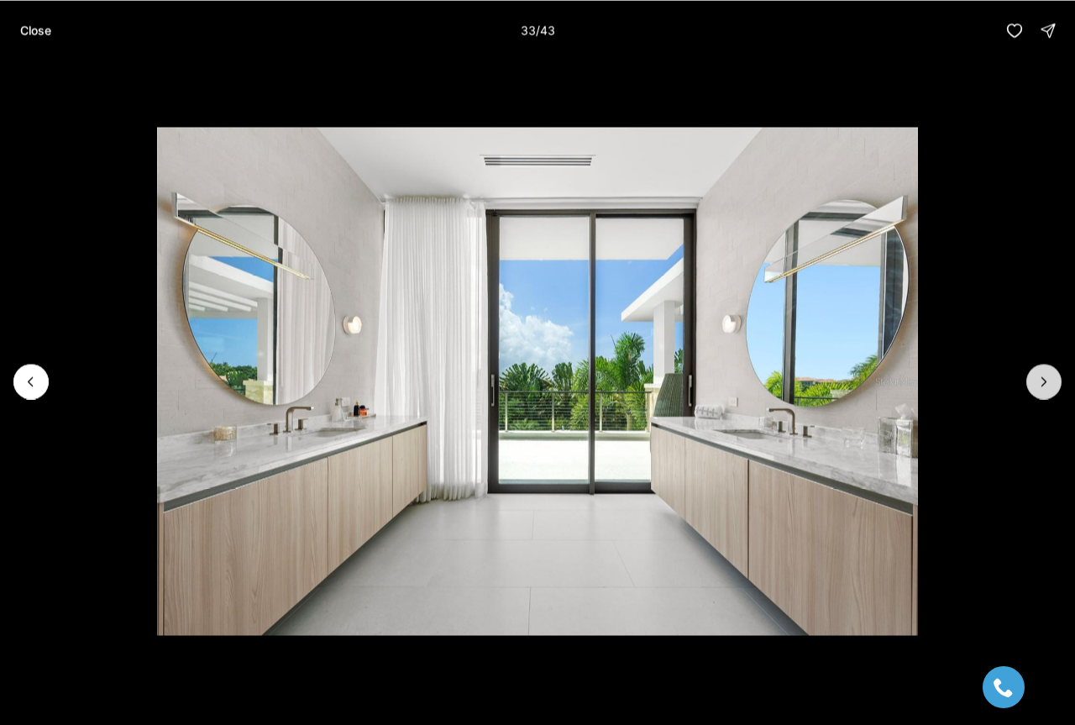
click at [1050, 388] on icon "Next slide" at bounding box center [1044, 381] width 17 height 17
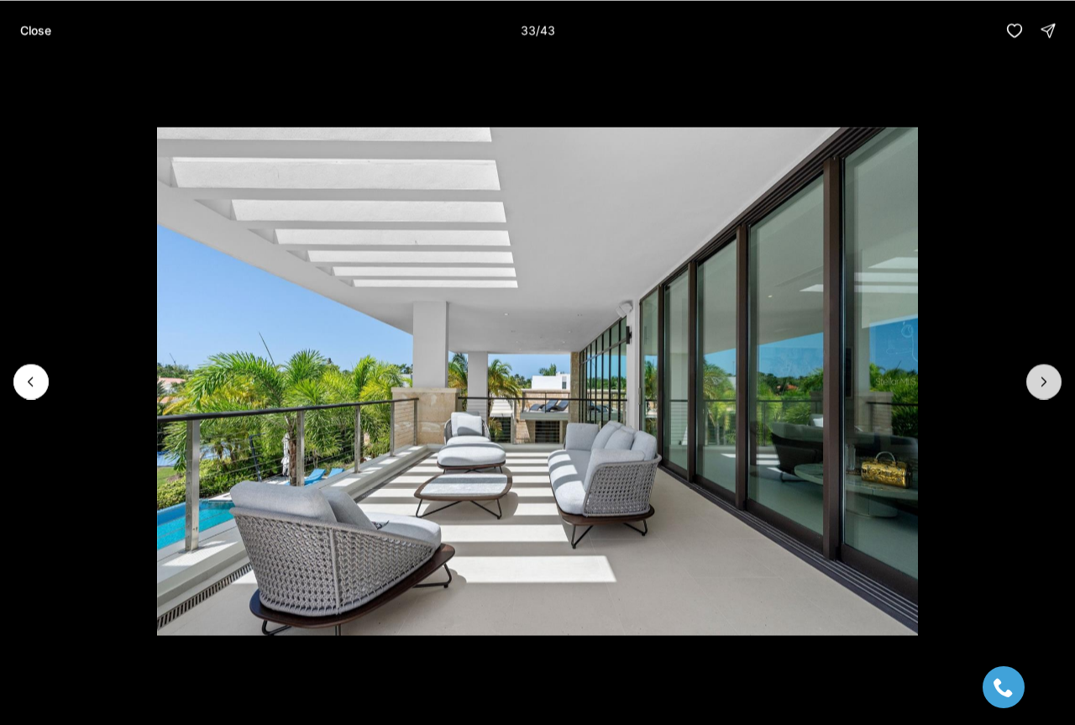
click at [1050, 388] on icon "Next slide" at bounding box center [1044, 381] width 17 height 17
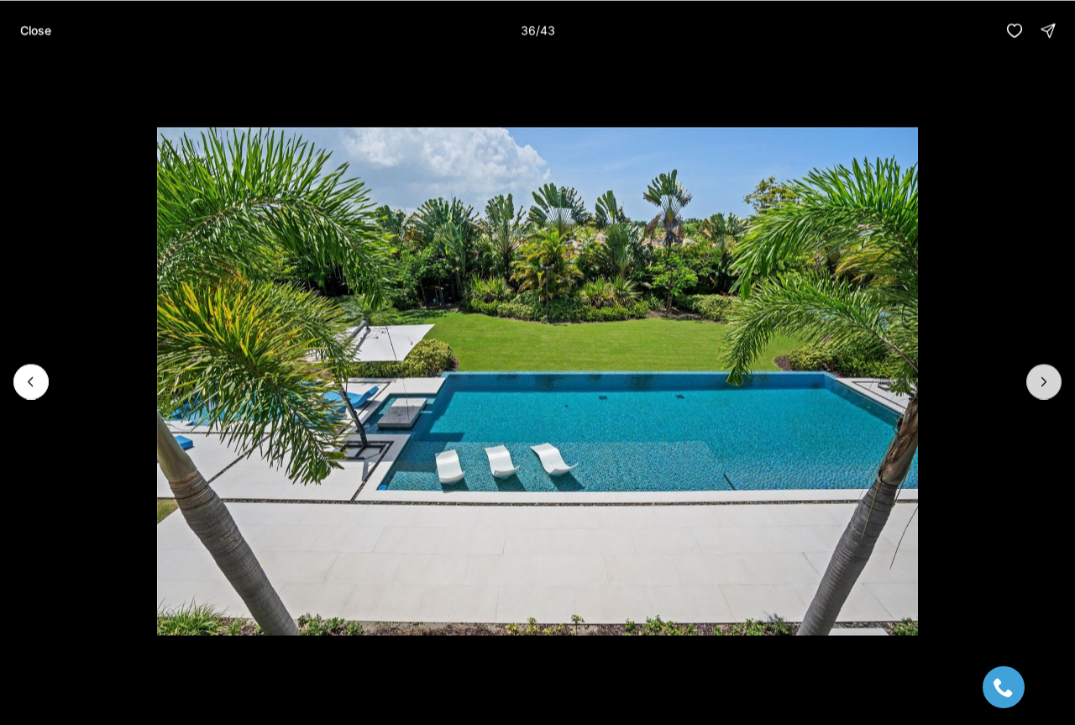
click at [1050, 388] on icon "Next slide" at bounding box center [1044, 381] width 17 height 17
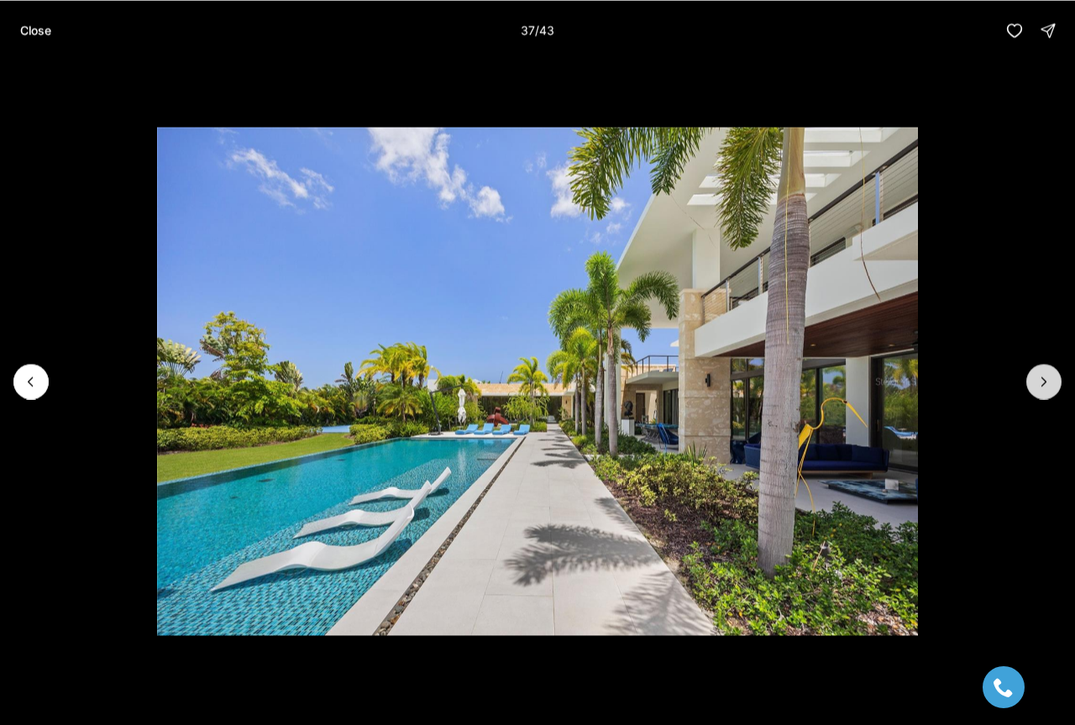
click at [1050, 388] on icon "Next slide" at bounding box center [1044, 381] width 17 height 17
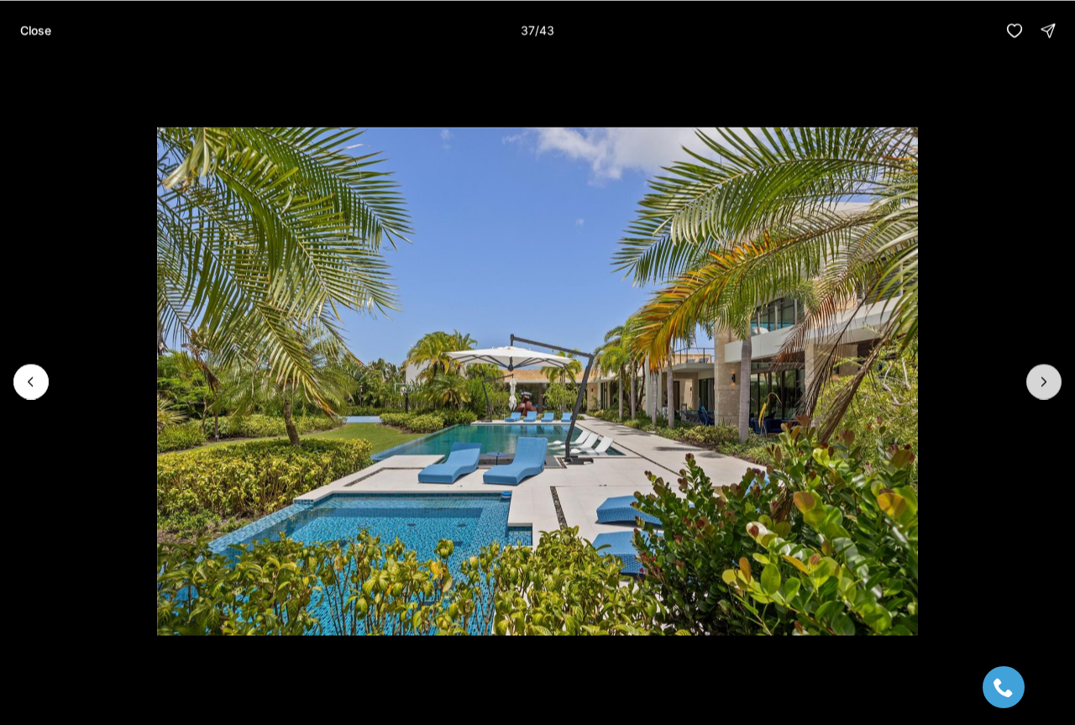
click at [1050, 388] on icon "Next slide" at bounding box center [1044, 381] width 17 height 17
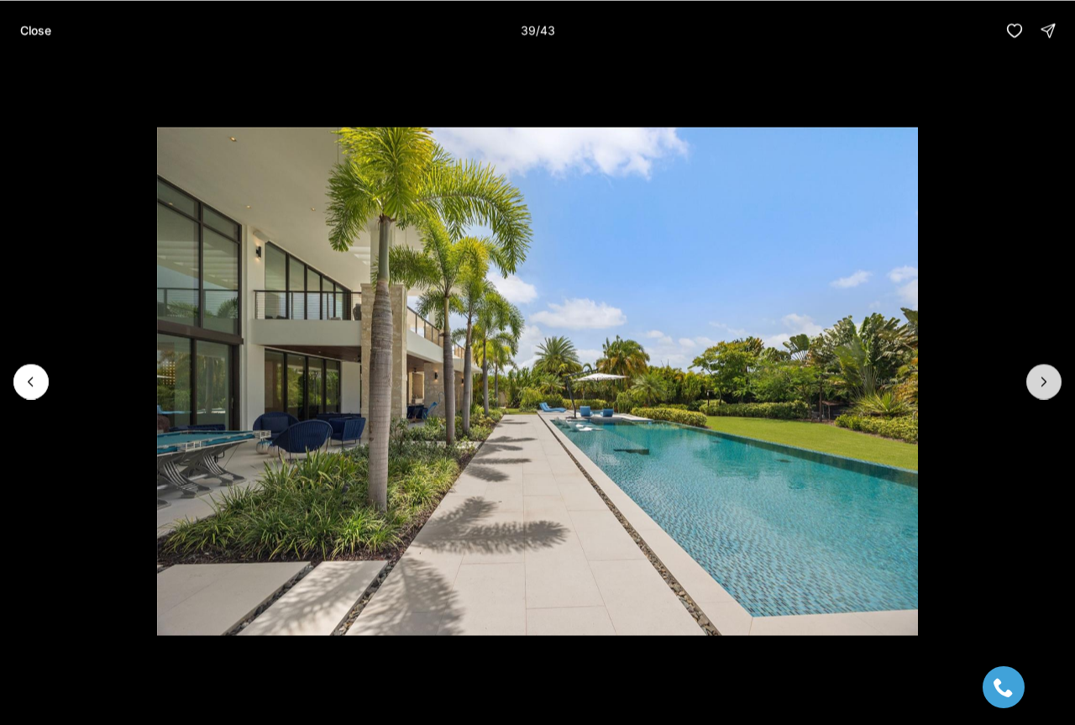
click at [1050, 388] on icon "Next slide" at bounding box center [1044, 381] width 17 height 17
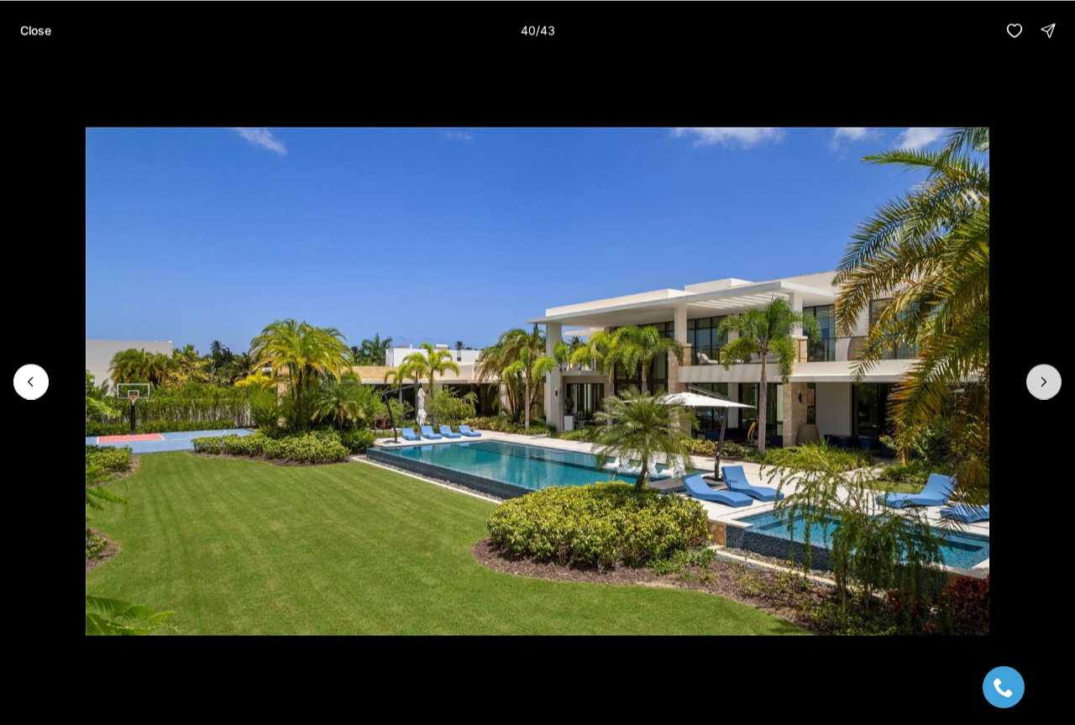
click at [1050, 388] on icon "Next slide" at bounding box center [1044, 381] width 17 height 17
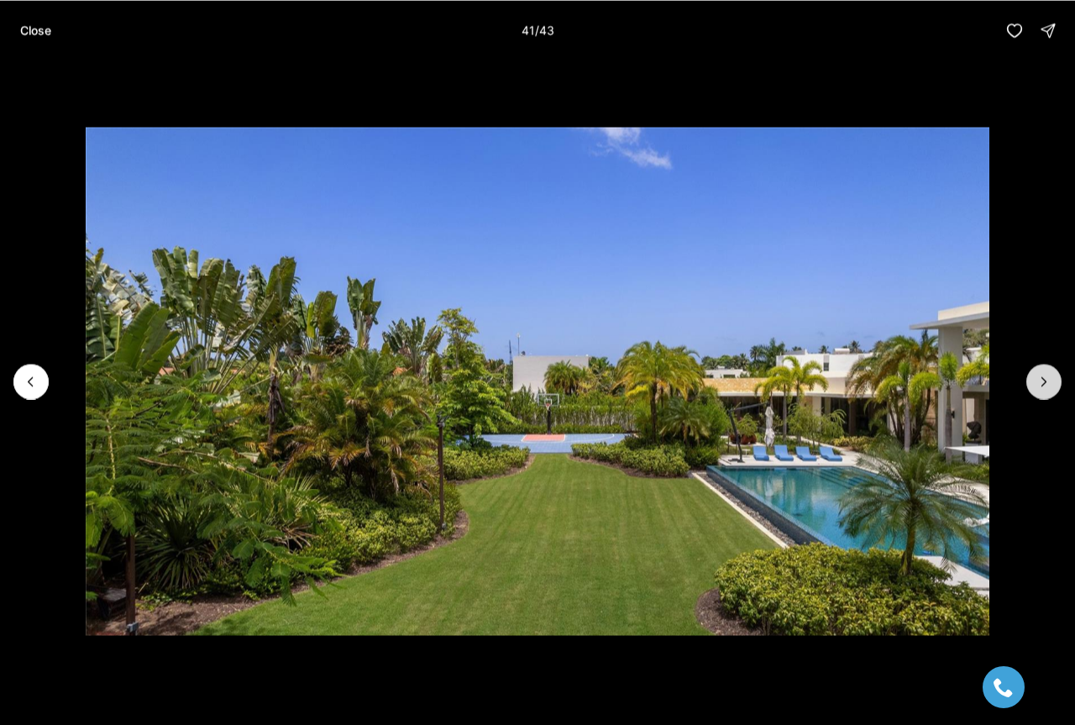
click at [1050, 388] on icon "Next slide" at bounding box center [1044, 381] width 17 height 17
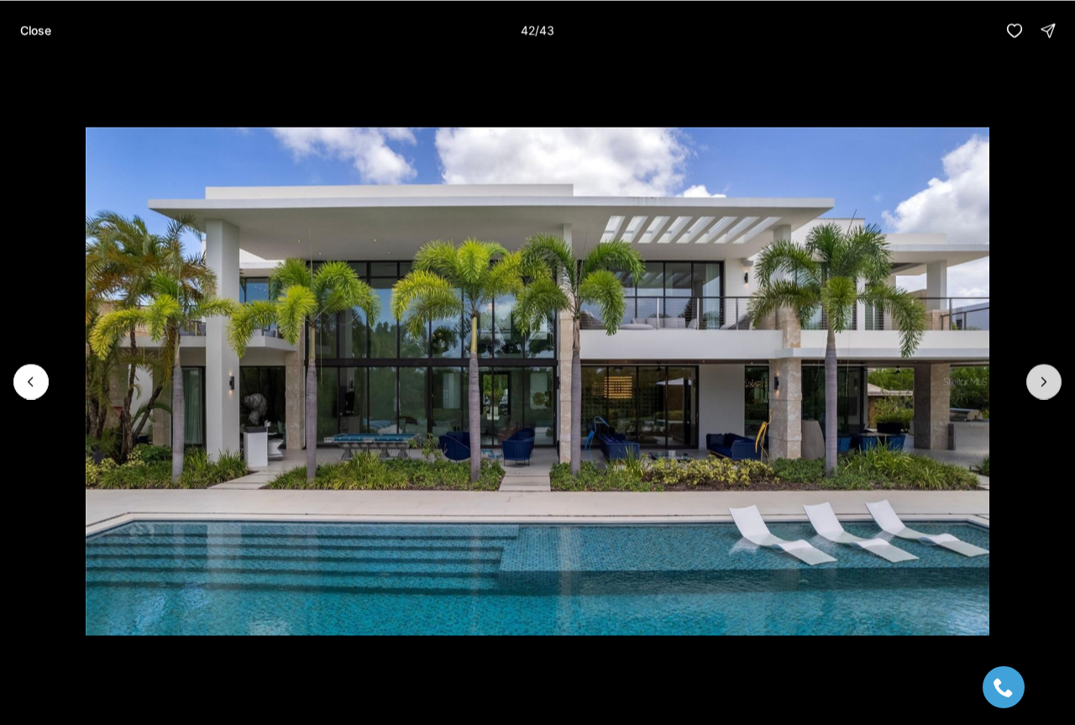
click at [1050, 388] on icon "Next slide" at bounding box center [1044, 381] width 17 height 17
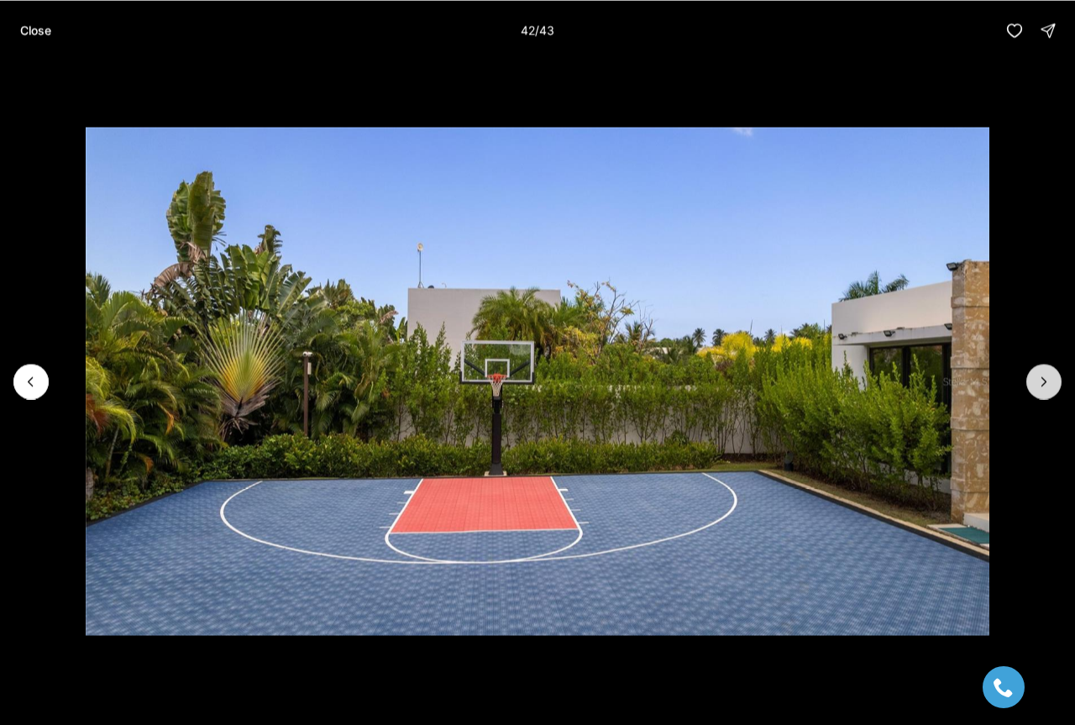
click at [1050, 388] on icon "Next slide" at bounding box center [1044, 381] width 17 height 17
click at [1050, 388] on div at bounding box center [1044, 381] width 35 height 35
click at [1040, 379] on div at bounding box center [1044, 381] width 35 height 35
